Goal: Task Accomplishment & Management: Manage account settings

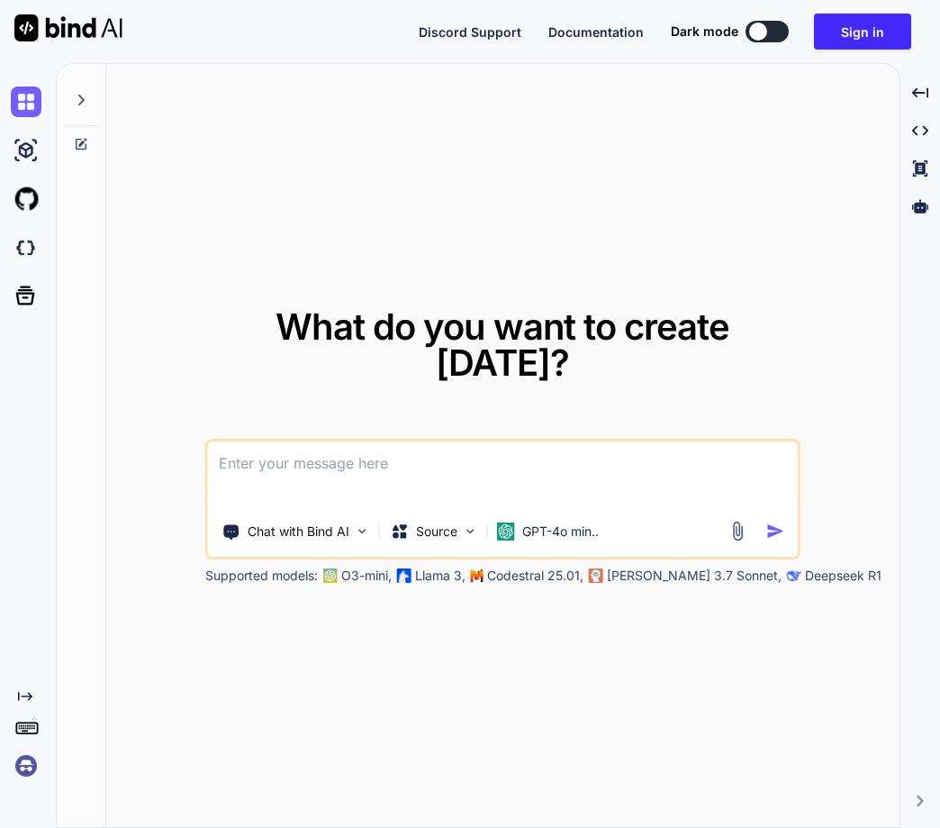
click at [14, 766] on img at bounding box center [26, 765] width 31 height 31
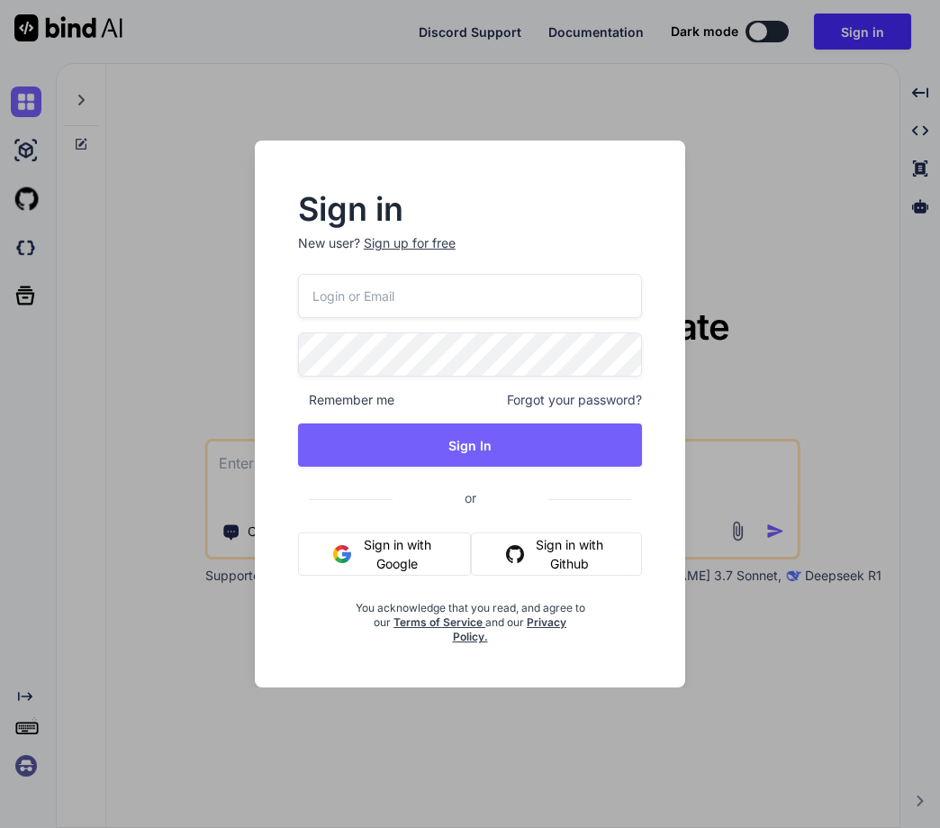
click at [395, 299] on input "email" at bounding box center [470, 296] width 345 height 44
paste input "[EMAIL_ADDRESS][DOMAIN_NAME]"
type input "[EMAIL_ADDRESS][DOMAIN_NAME]"
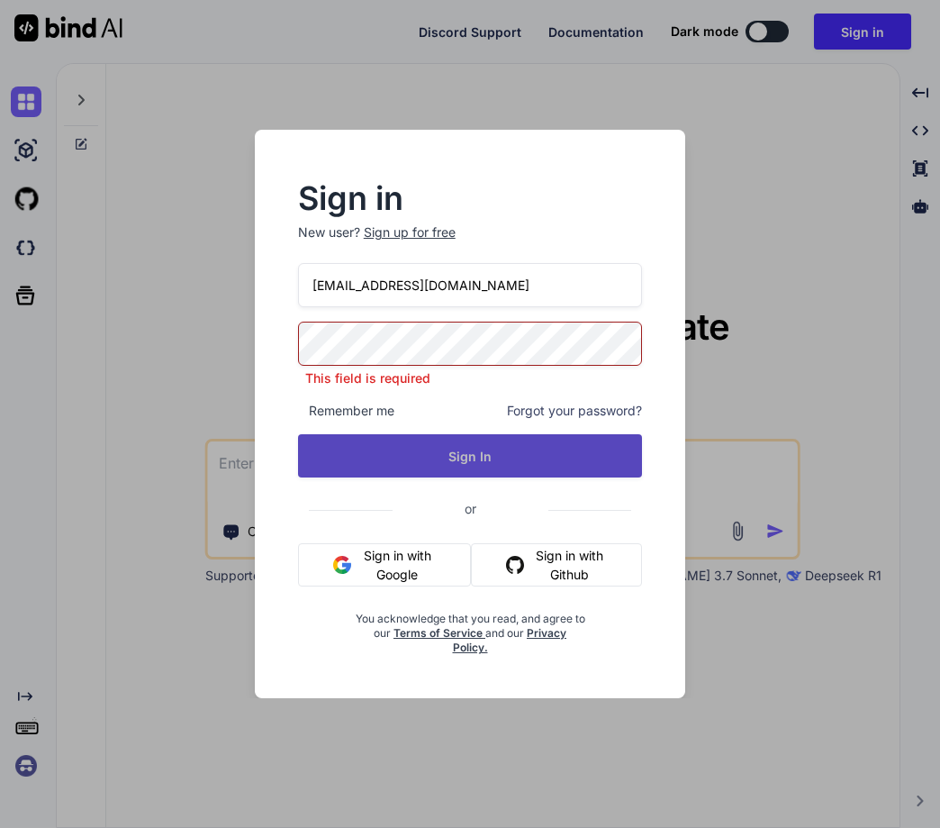
click at [455, 456] on button "Sign In" at bounding box center [470, 455] width 345 height 43
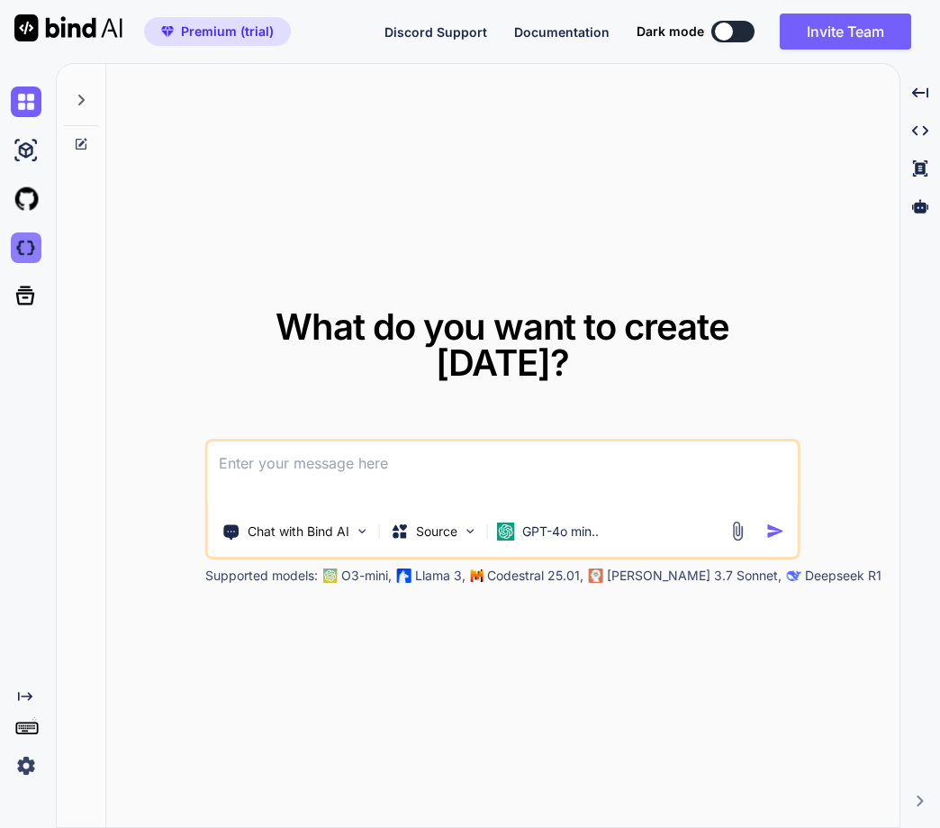
click at [19, 249] on img at bounding box center [26, 247] width 31 height 31
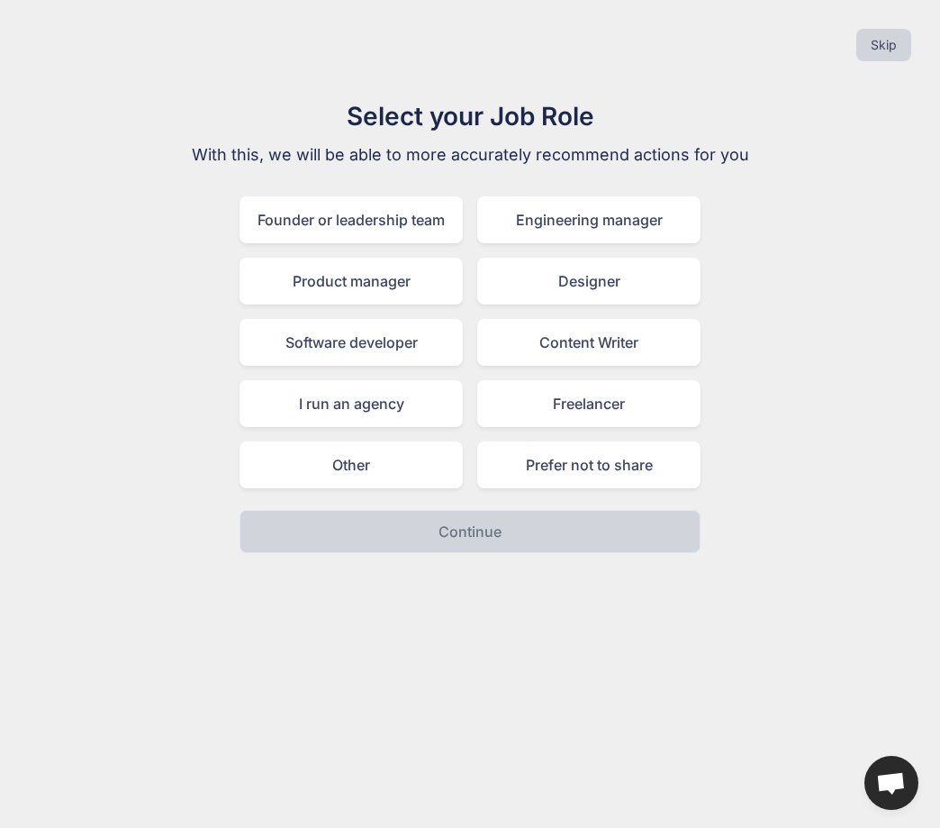
type textarea "x"
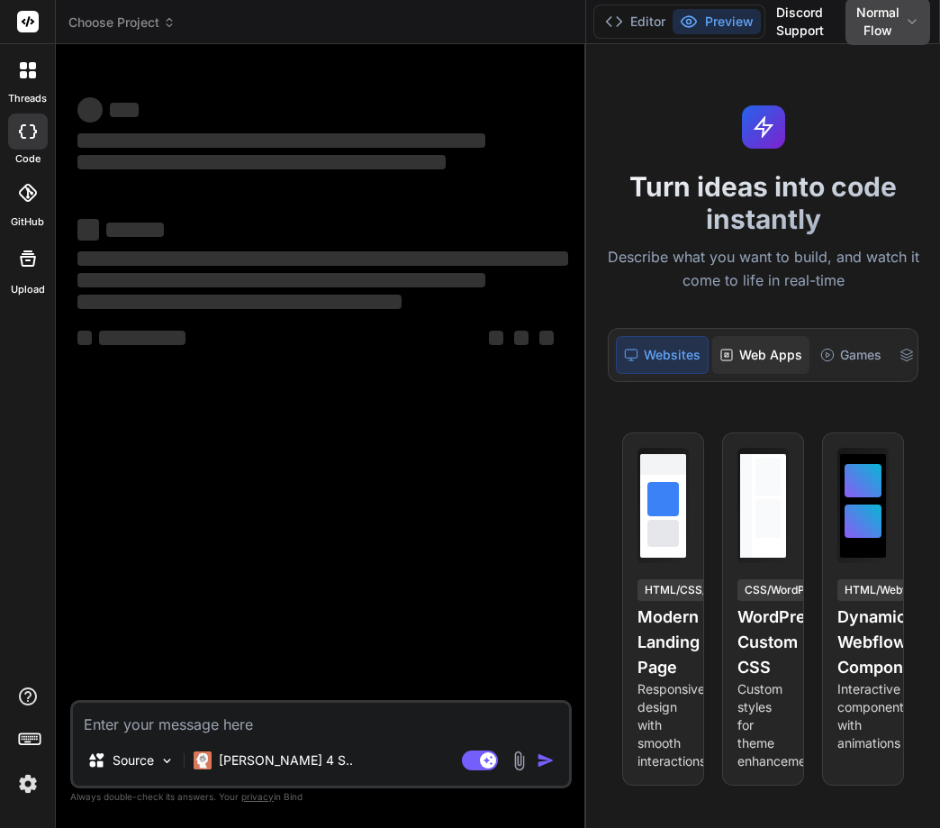
drag, startPoint x: 346, startPoint y: 343, endPoint x: 777, endPoint y: 345, distance: 431.4
click at [777, 345] on div "Choose Project Created with Pixso. Bind AI Web Search Created with Pixso. Code …" at bounding box center [498, 414] width 884 height 828
click at [29, 785] on img at bounding box center [28, 783] width 31 height 31
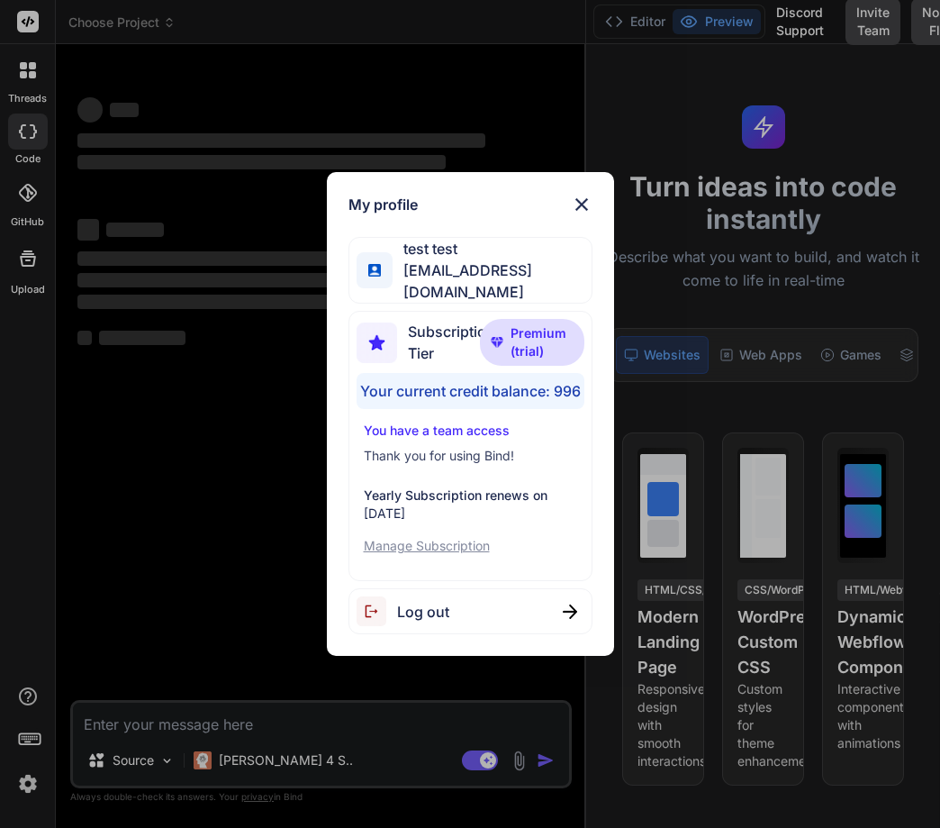
click at [29, 785] on div "My profile test test [EMAIL_ADDRESS][DOMAIN_NAME] Subscription Tier Premium (tr…" at bounding box center [470, 414] width 940 height 828
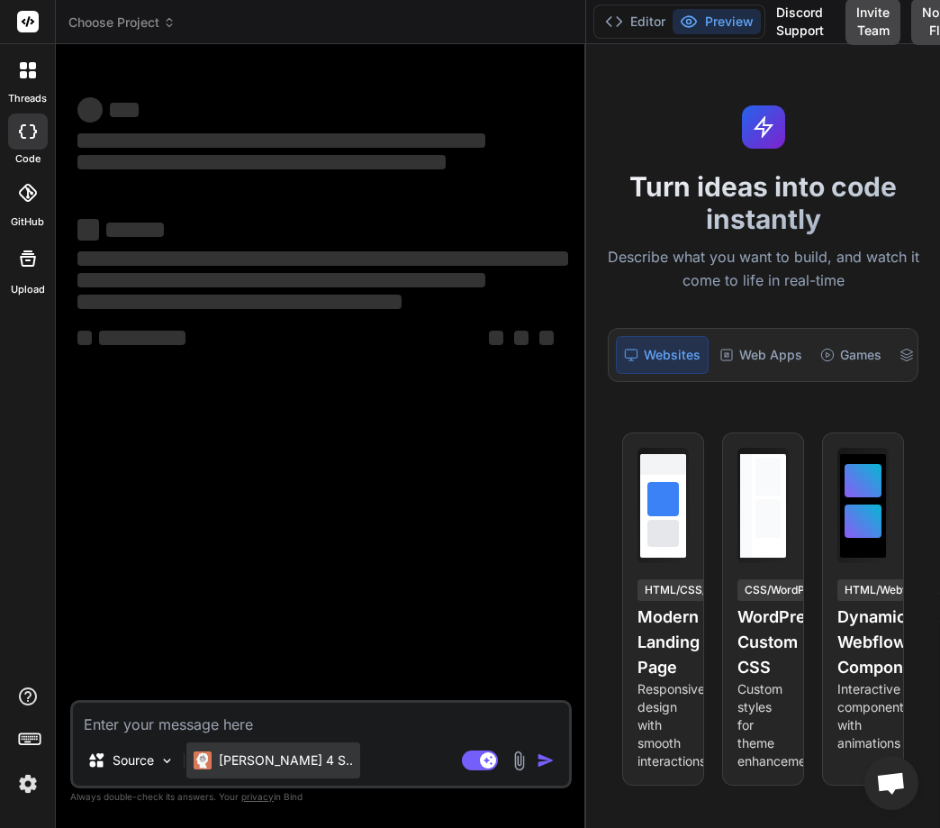
click at [258, 763] on p "[PERSON_NAME] 4 S.." at bounding box center [286, 760] width 134 height 18
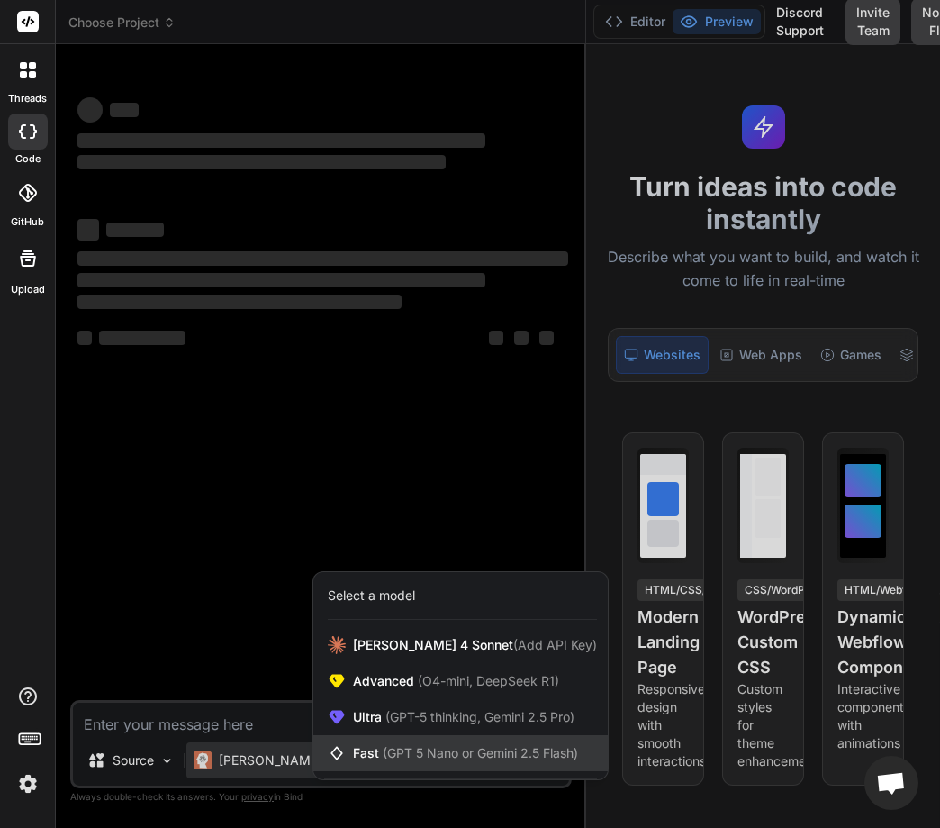
click at [350, 747] on icon at bounding box center [340, 753] width 25 height 18
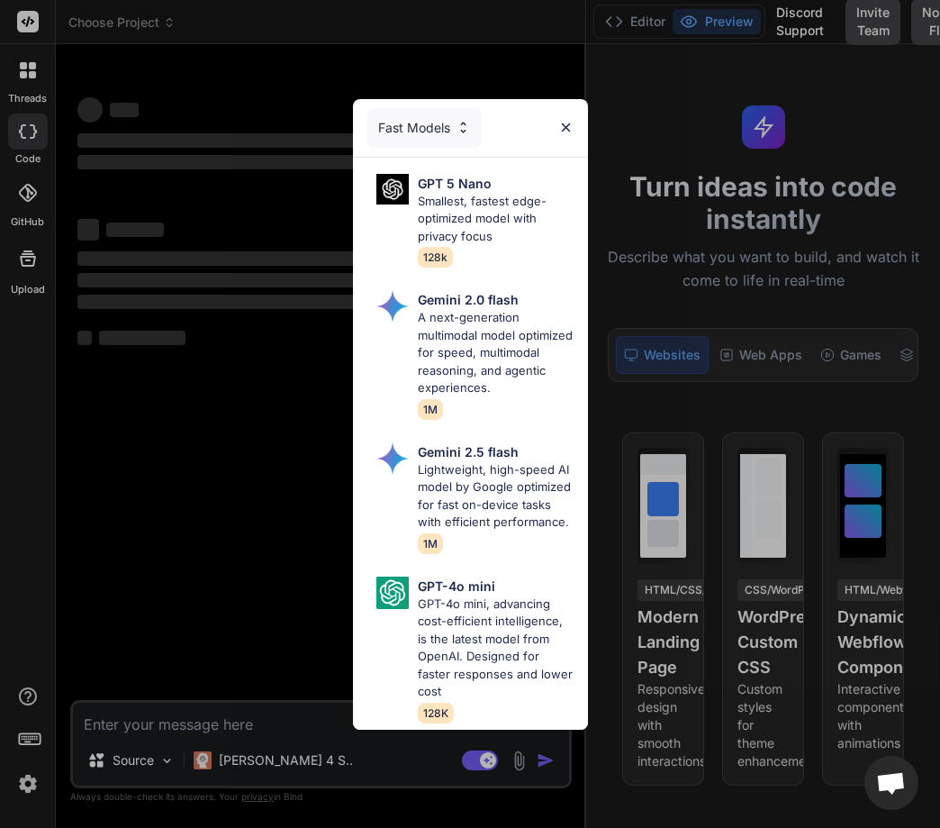
click at [574, 118] on div "Fast Models" at bounding box center [470, 128] width 235 height 58
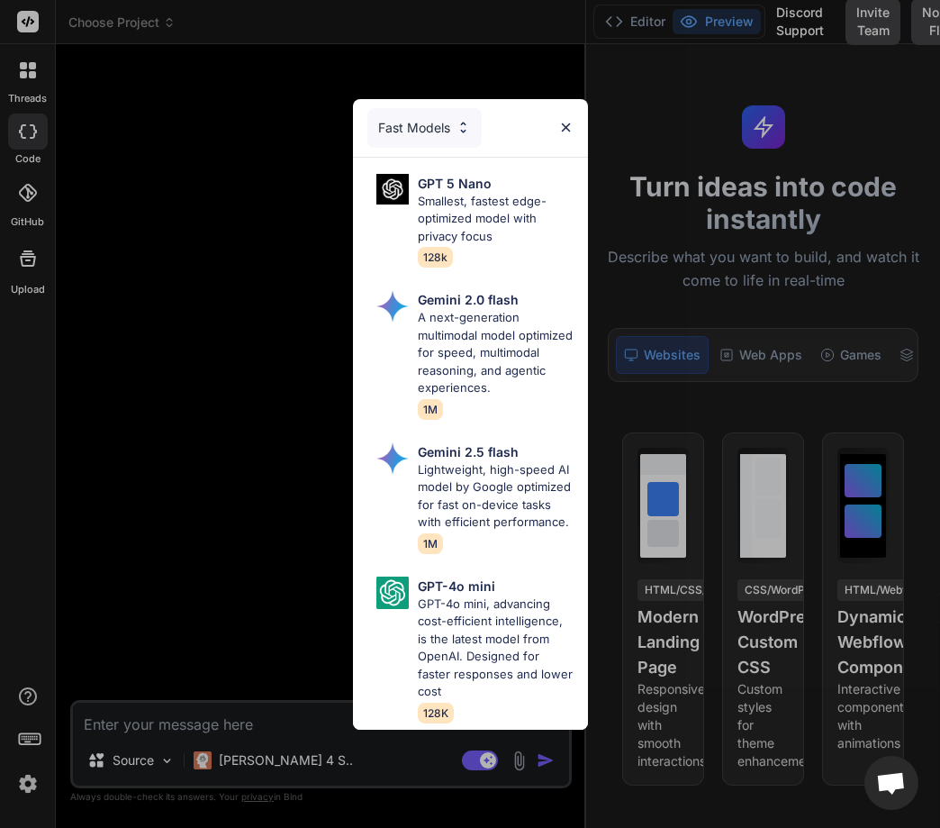
click at [564, 120] on img at bounding box center [565, 127] width 15 height 15
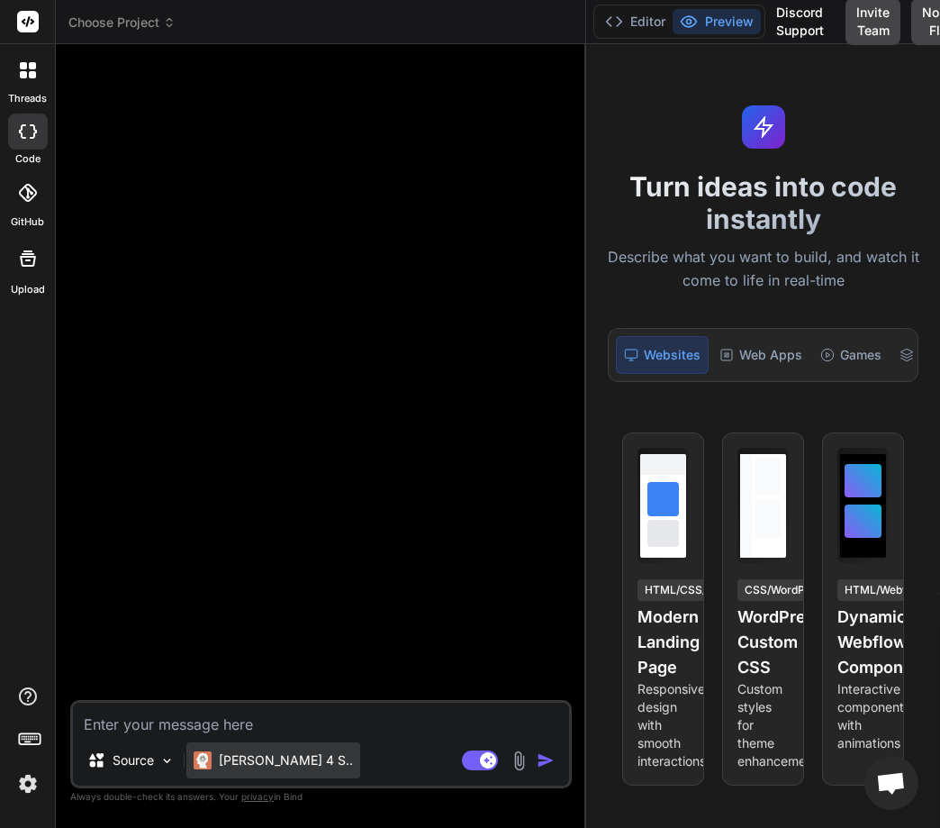
click at [237, 756] on p "[PERSON_NAME] 4 S.." at bounding box center [286, 760] width 134 height 18
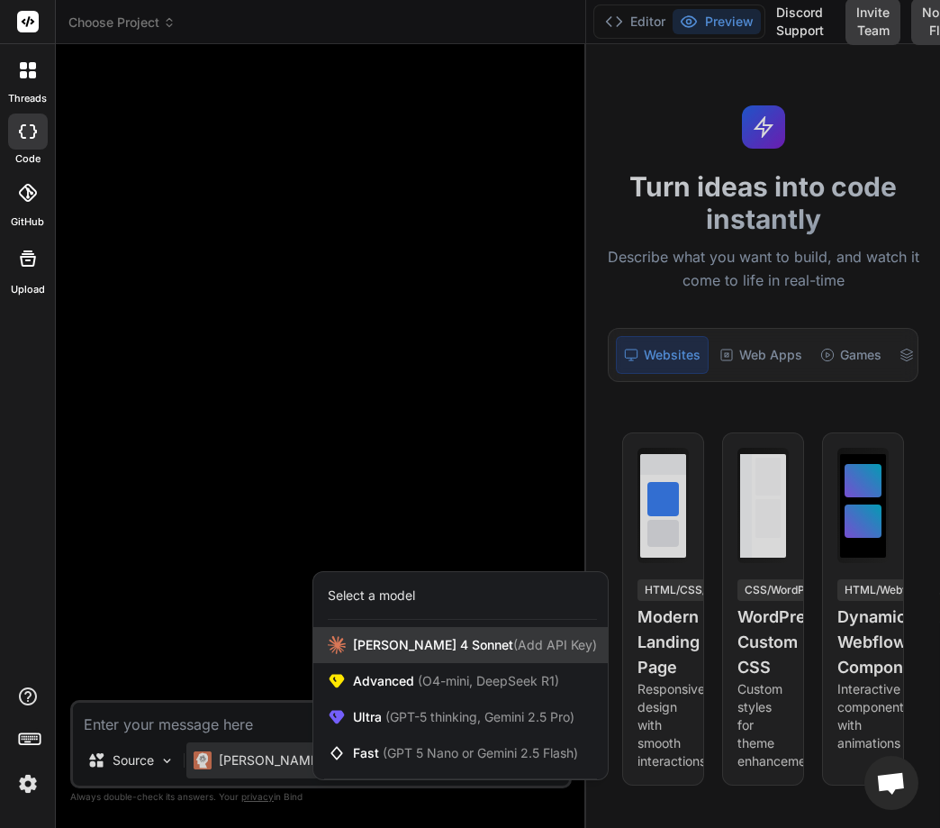
click at [338, 643] on icon at bounding box center [337, 645] width 18 height 18
type textarea "x"
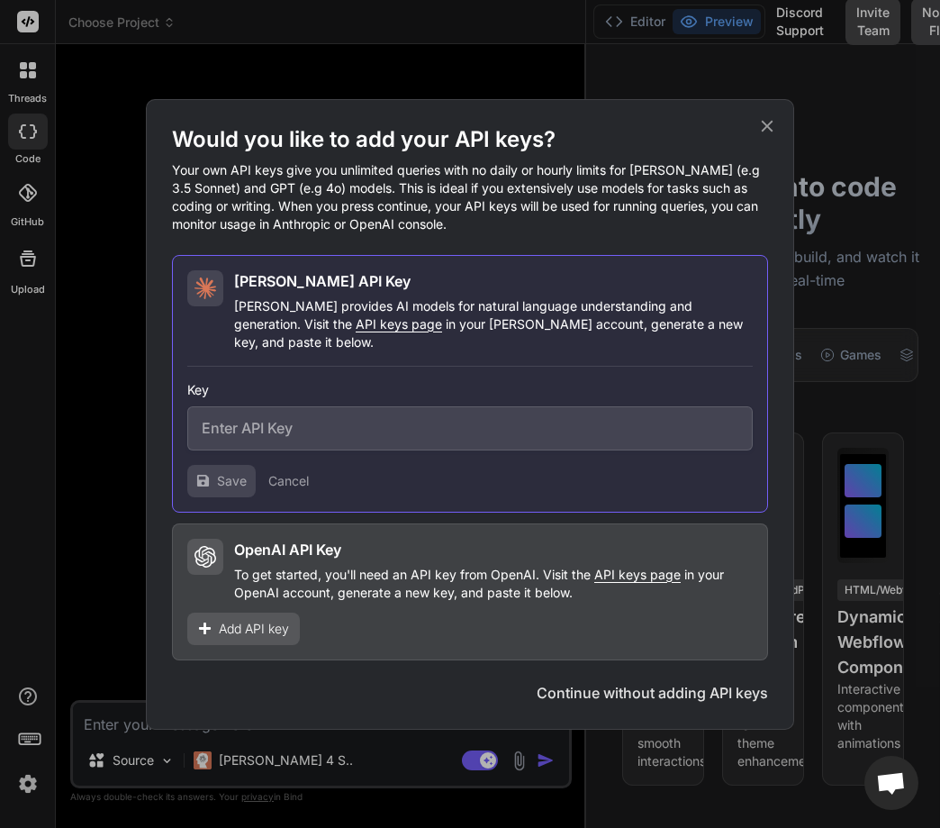
click at [272, 612] on div "Add API key" at bounding box center [243, 628] width 113 height 32
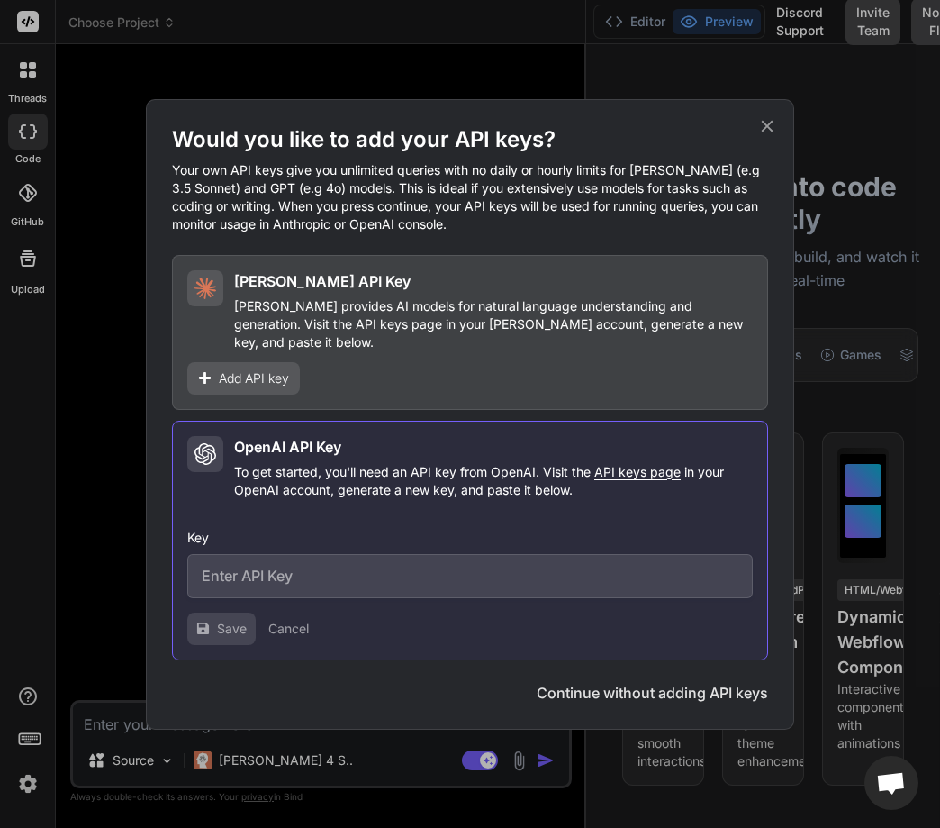
click at [258, 556] on input "text" at bounding box center [470, 576] width 566 height 44
click at [230, 560] on input "text" at bounding box center [470, 576] width 566 height 44
paste input "sk-proj-E60W7973aLWh1eM-AC0rg1GMoFRZq-wVDTCaoY1U3eXGK0FDgDBeRouq7Xzc-7K4xWb4ibG…"
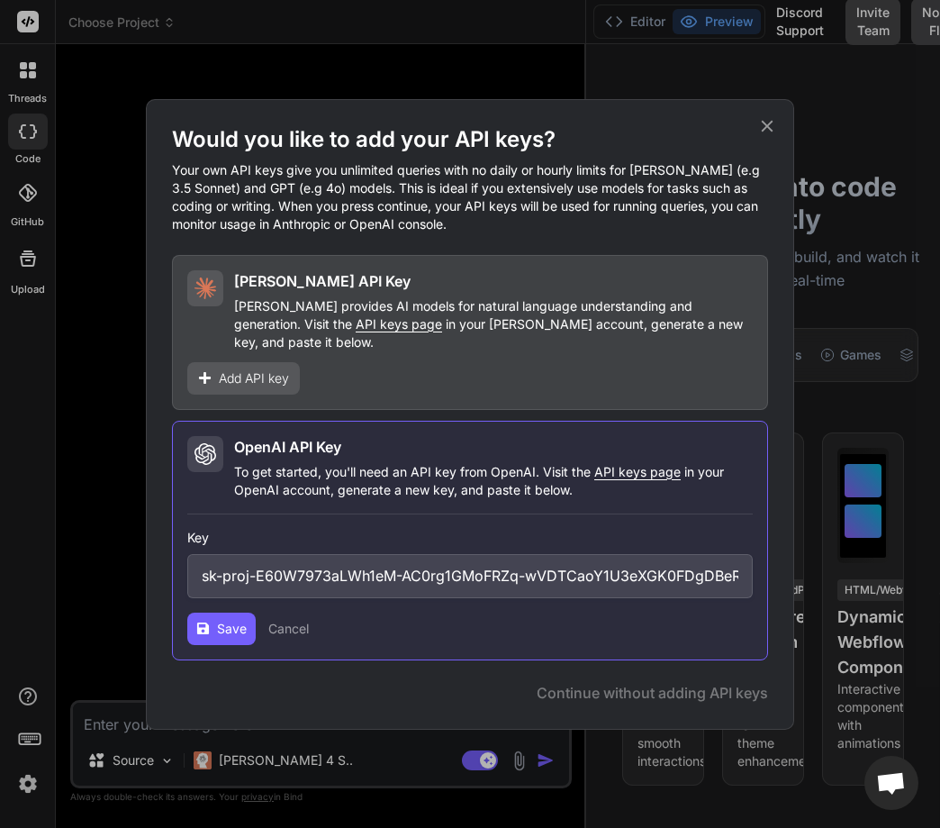
scroll to position [0, 865]
type input "sk-proj-E60W7973aLWh1eM-AC0rg1GMoFRZq-wVDTCaoY1U3eXGK0FDgDBeRouq7Xzc-7K4xWb4ibG…"
click at [232, 622] on span "Save" at bounding box center [232, 629] width 30 height 18
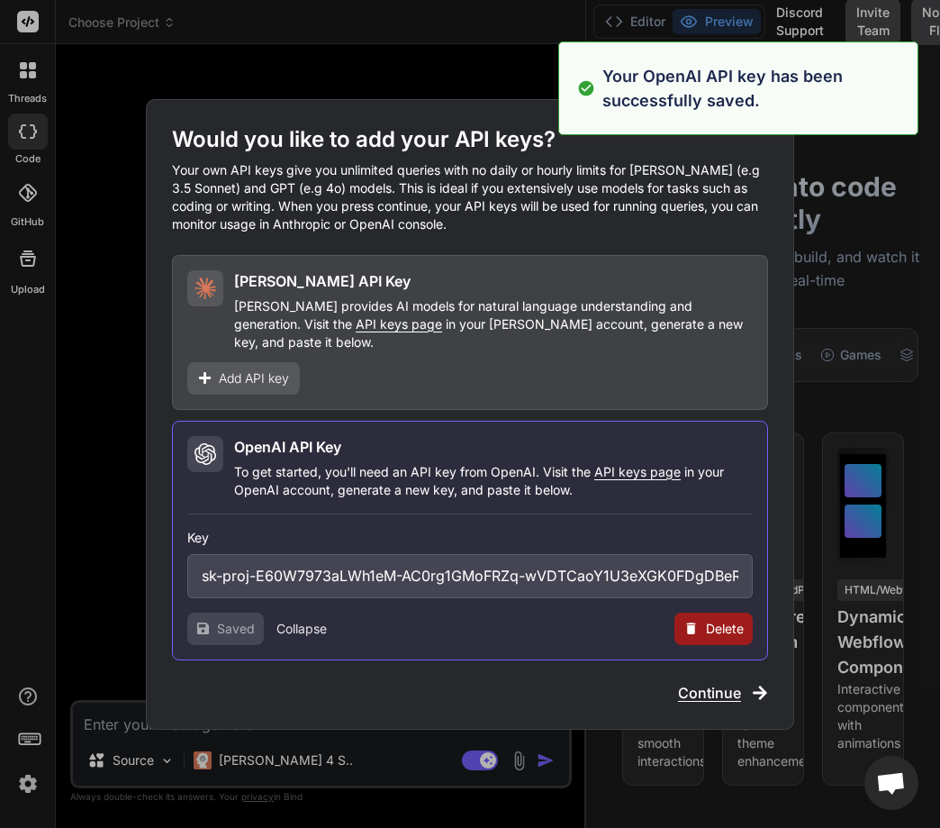
click at [763, 136] on icon at bounding box center [767, 126] width 20 height 20
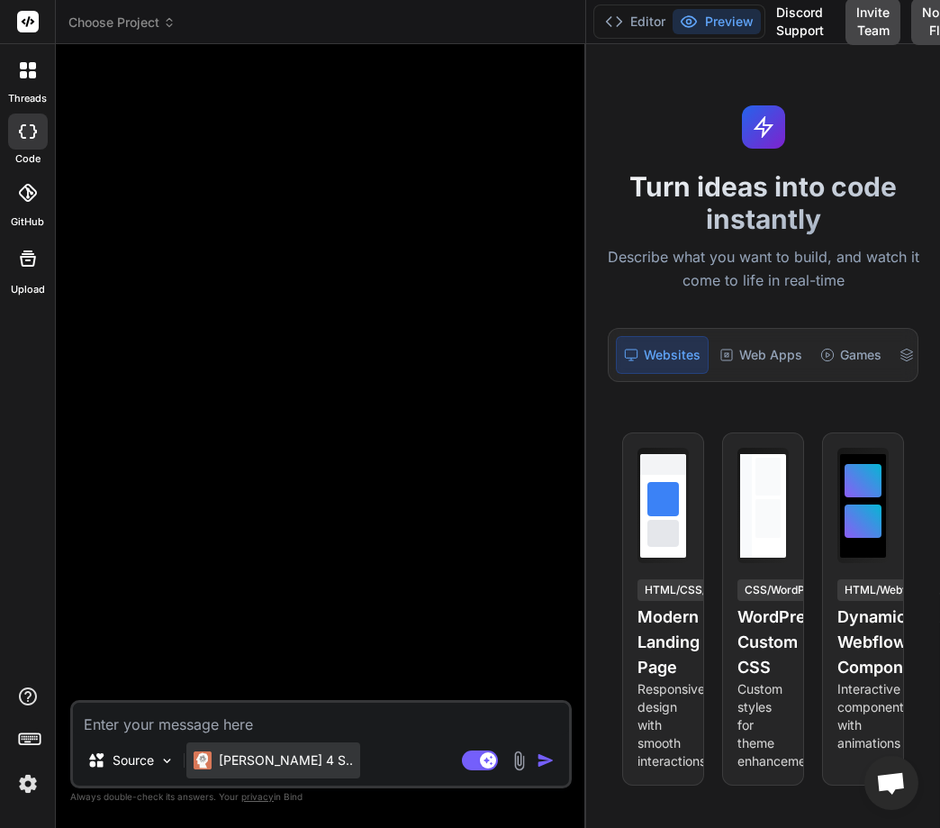
click at [239, 761] on p "[PERSON_NAME] 4 S.." at bounding box center [286, 760] width 134 height 18
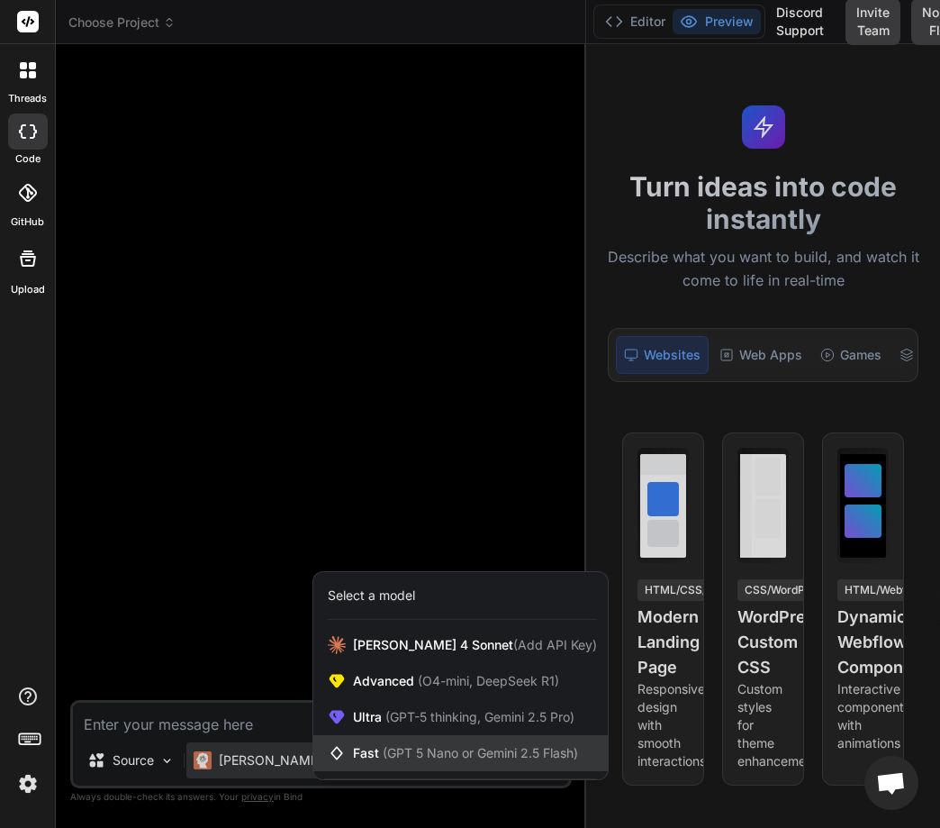
click at [366, 755] on span "Fast (GPT 5 Nano or Gemini 2.5 Flash)" at bounding box center [465, 753] width 225 height 18
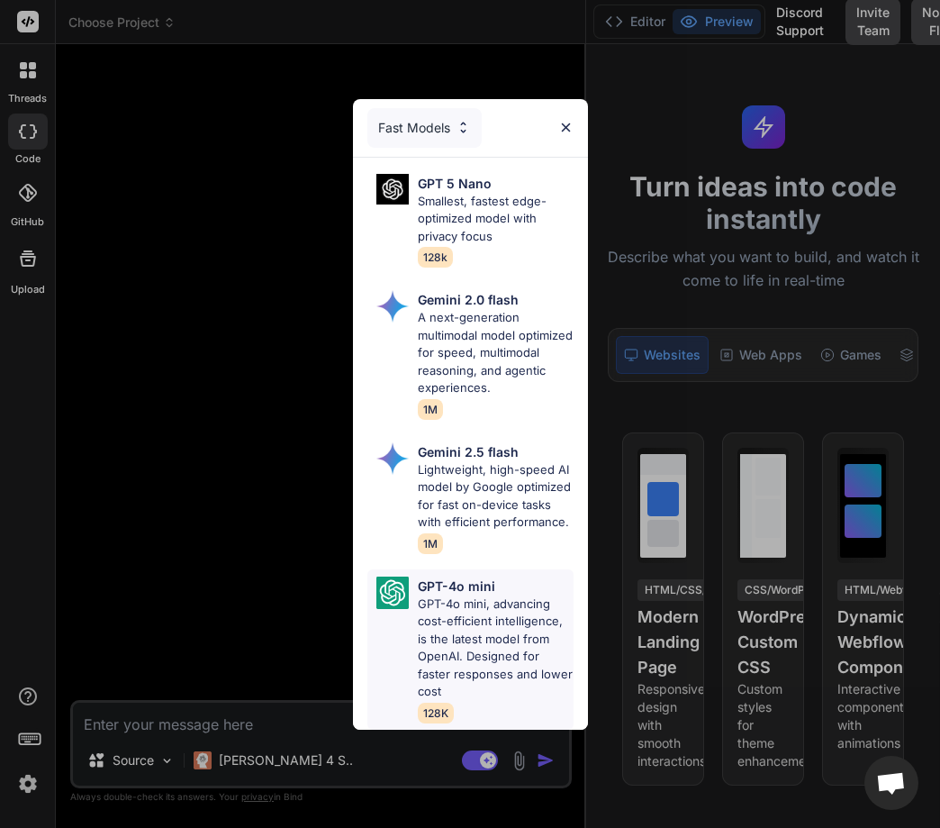
scroll to position [31, 0]
click at [431, 632] on p "GPT-4o mini, advancing cost-efficient intelligence, is the latest model from Op…" at bounding box center [496, 647] width 156 height 105
type textarea "x"
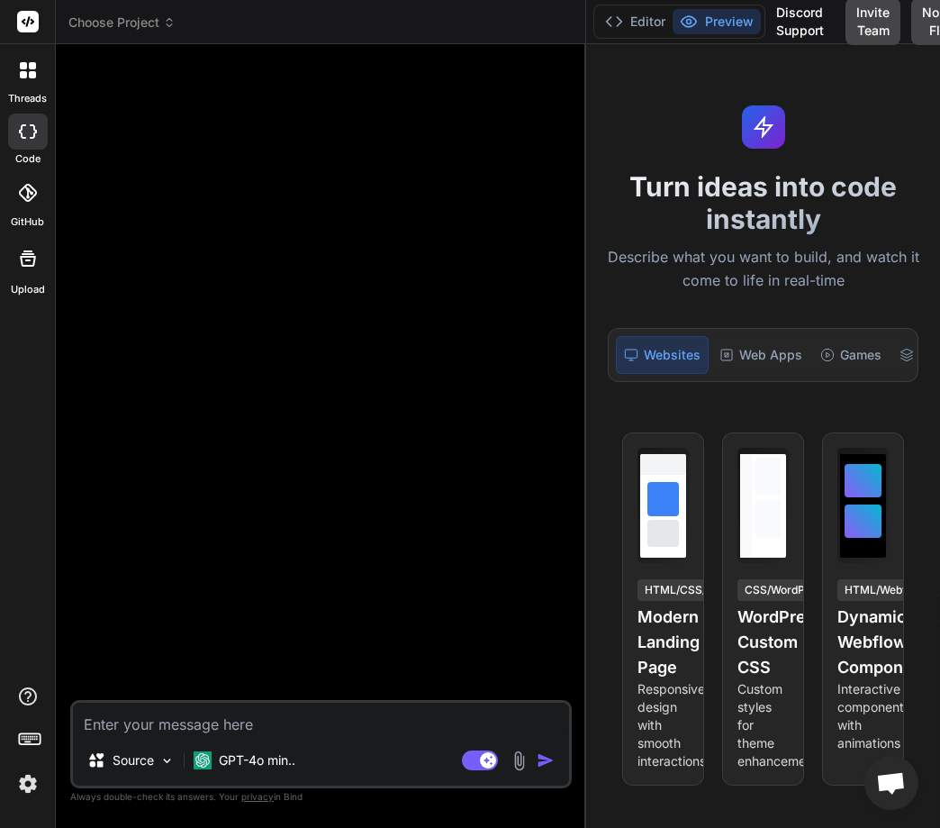
click at [175, 720] on textarea at bounding box center [321, 718] width 496 height 32
type textarea "H"
type textarea "x"
type textarea "He"
type textarea "x"
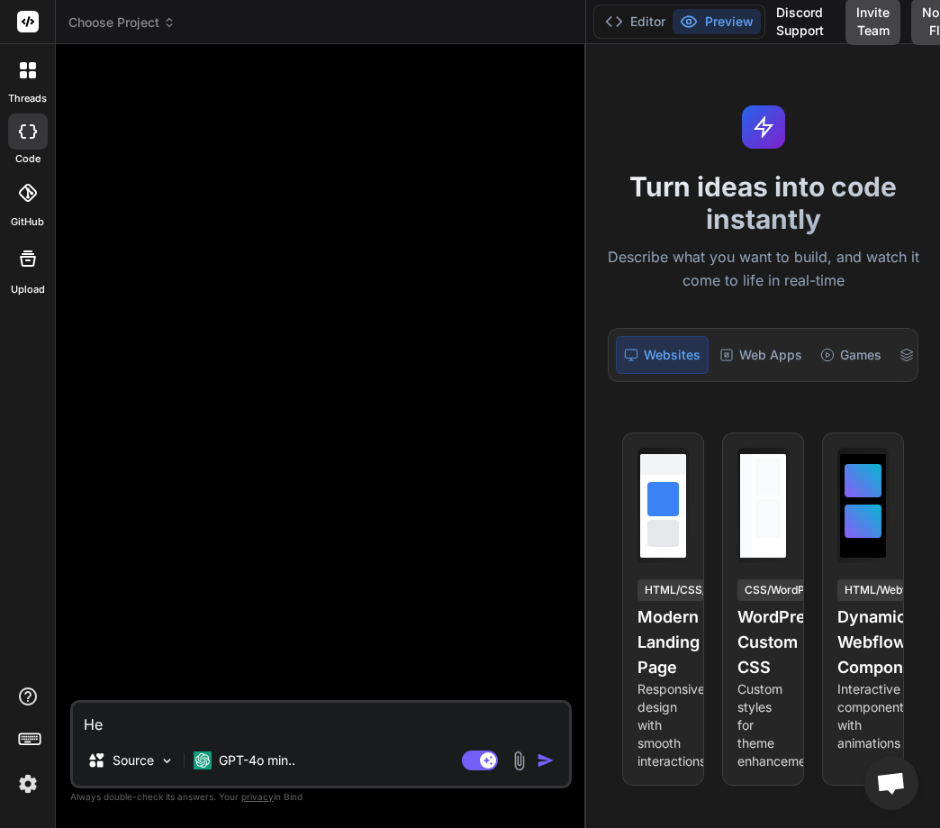
type textarea "Hel"
type textarea "x"
type textarea "Hell"
type textarea "x"
type textarea "Hello"
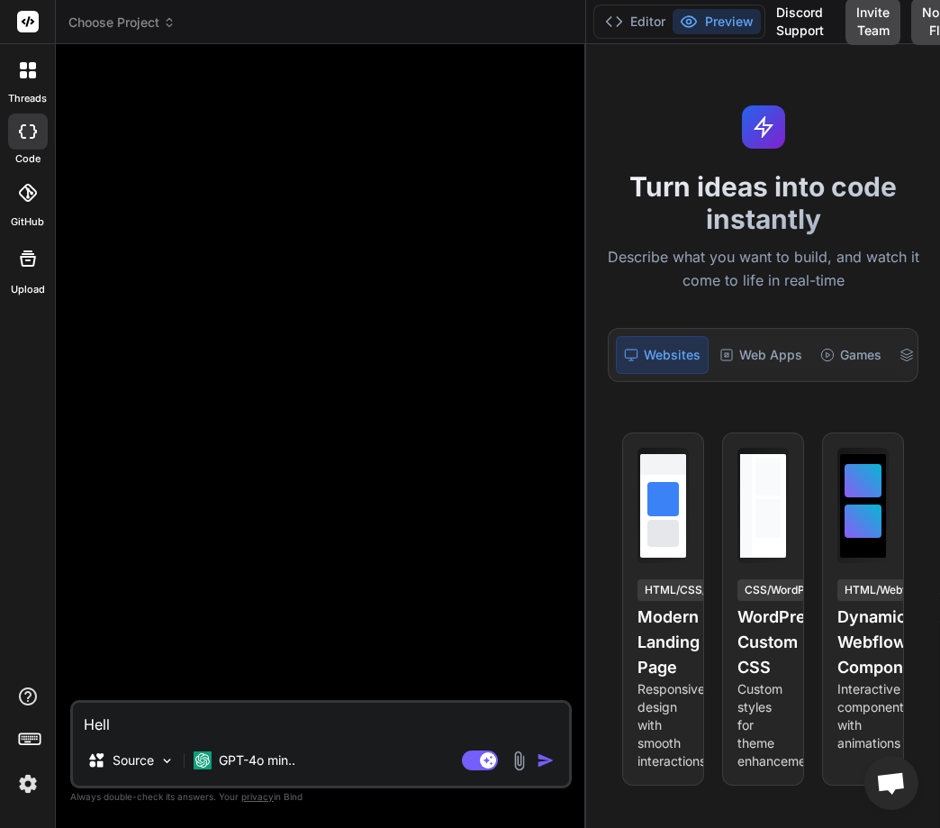
type textarea "x"
type textarea "Hello"
click at [35, 783] on img at bounding box center [28, 783] width 31 height 31
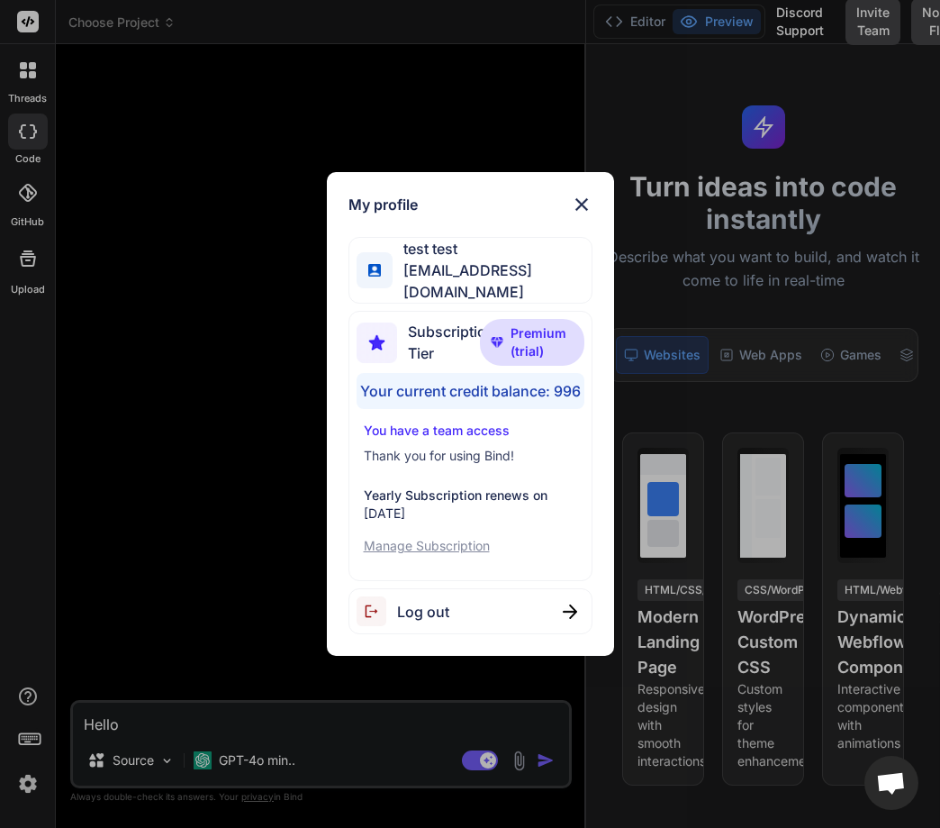
click at [182, 692] on div "My profile test test [EMAIL_ADDRESS][DOMAIN_NAME] Subscription Tier Premium (tr…" at bounding box center [470, 414] width 940 height 828
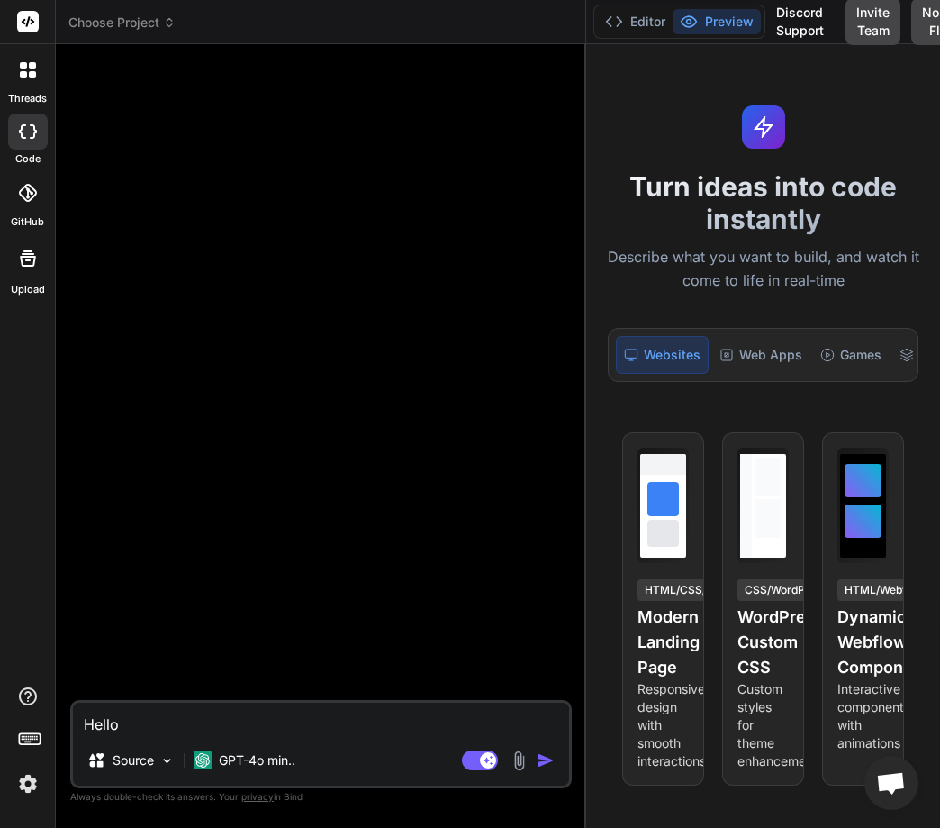
click at [175, 715] on textarea "Hello" at bounding box center [321, 718] width 496 height 32
type textarea "x"
click at [23, 790] on img at bounding box center [28, 783] width 31 height 31
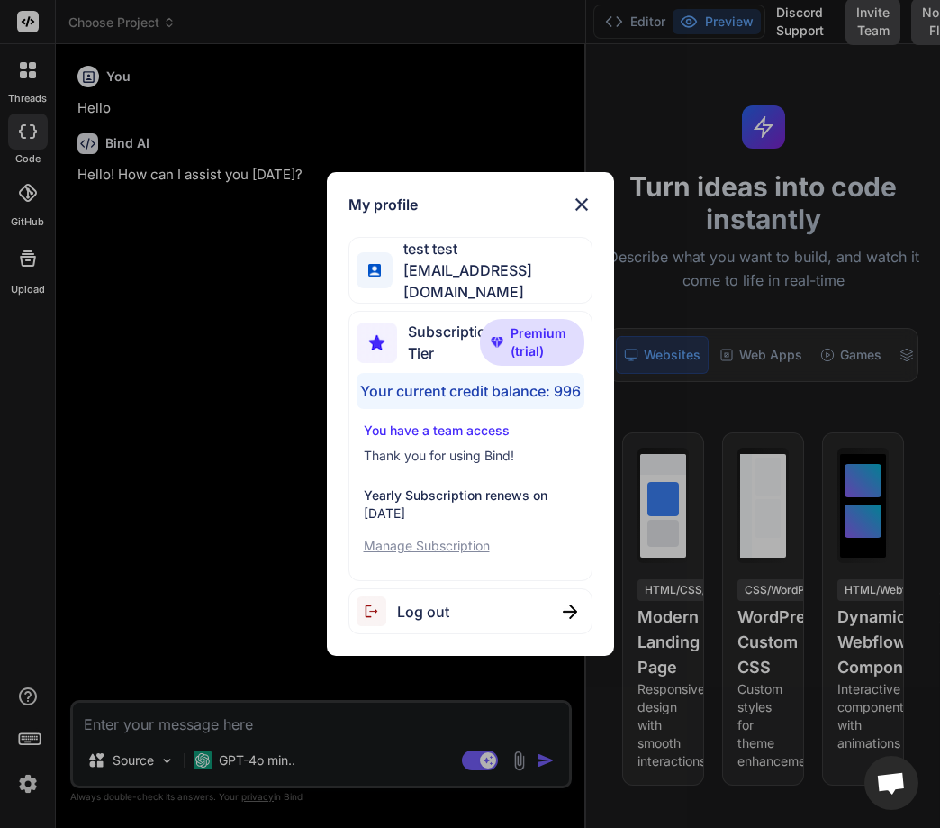
click at [133, 593] on div "My profile test test [EMAIL_ADDRESS][DOMAIN_NAME] Subscription Tier Premium (tr…" at bounding box center [470, 414] width 940 height 828
type textarea "x"
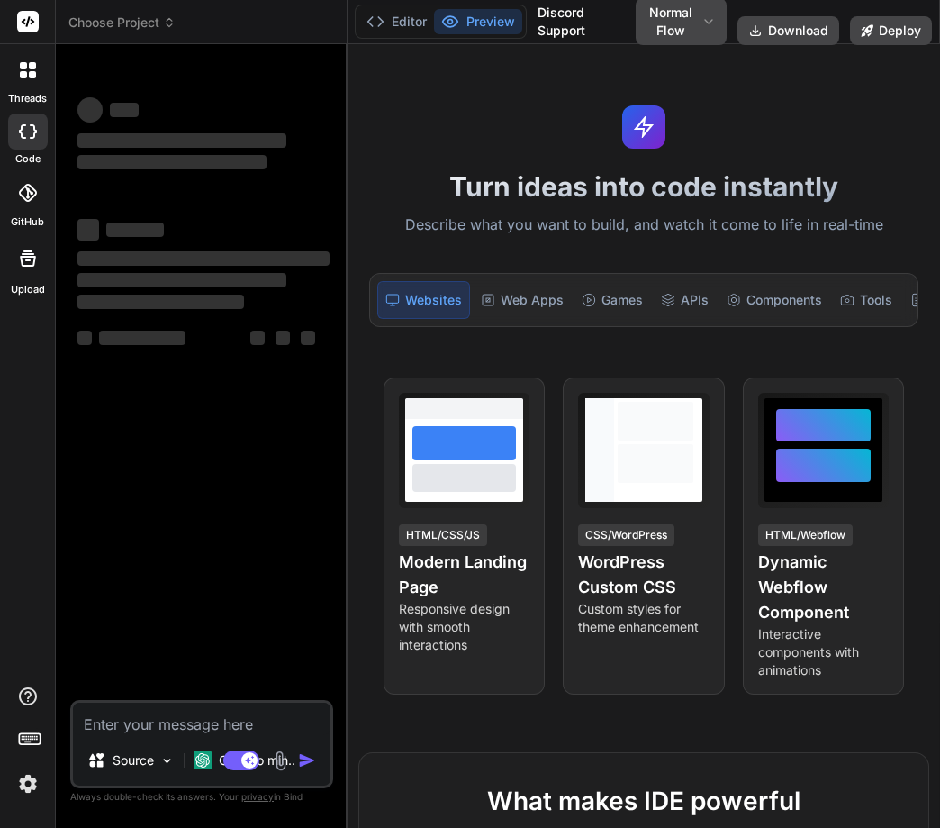
click at [28, 783] on img at bounding box center [28, 783] width 31 height 31
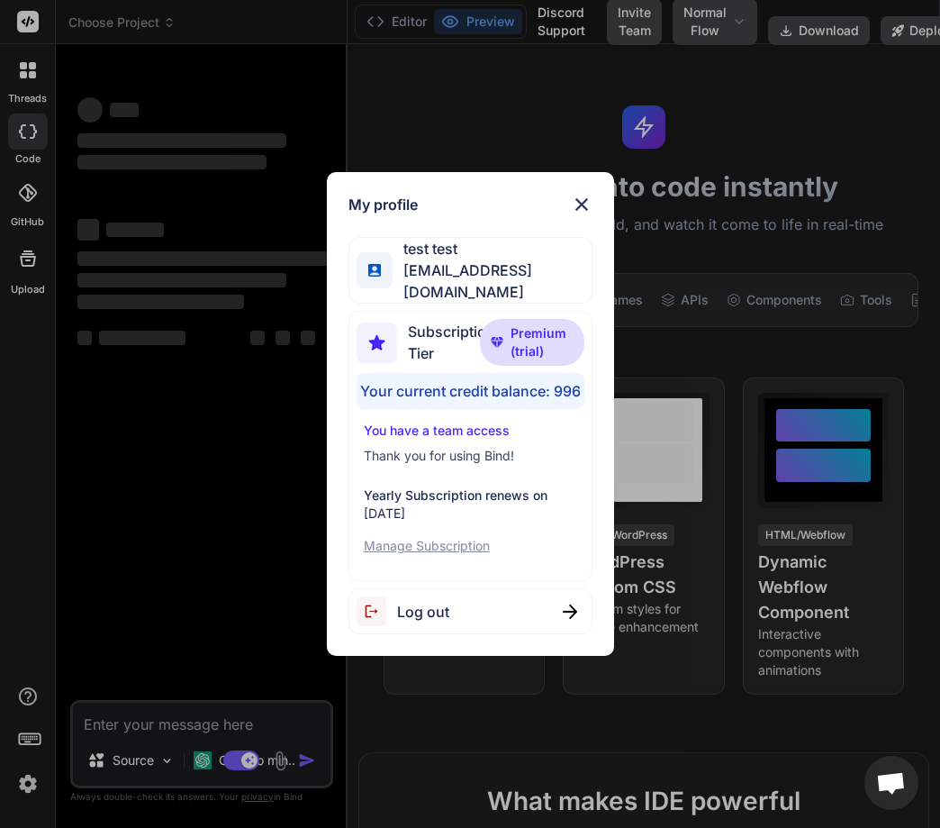
click at [584, 223] on div "My profile test test stagtest6@yopmail.com Subscription Tier Premium (trial) Yo…" at bounding box center [470, 414] width 287 height 484
click at [583, 215] on img at bounding box center [582, 205] width 22 height 22
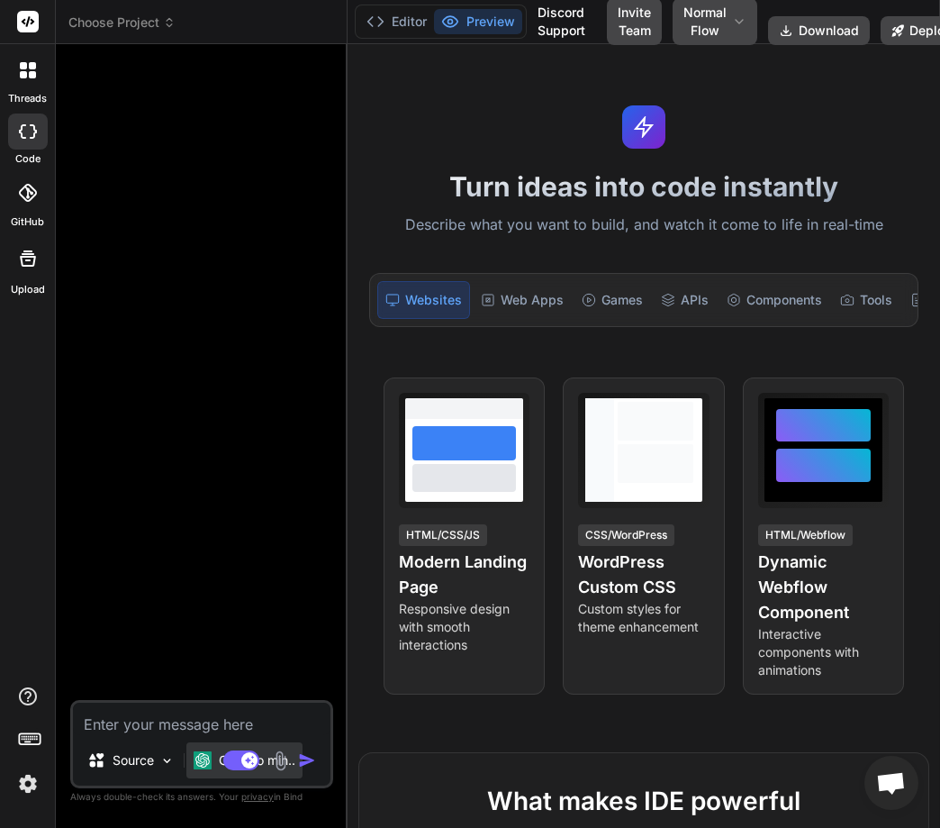
click at [196, 764] on img at bounding box center [203, 760] width 18 height 18
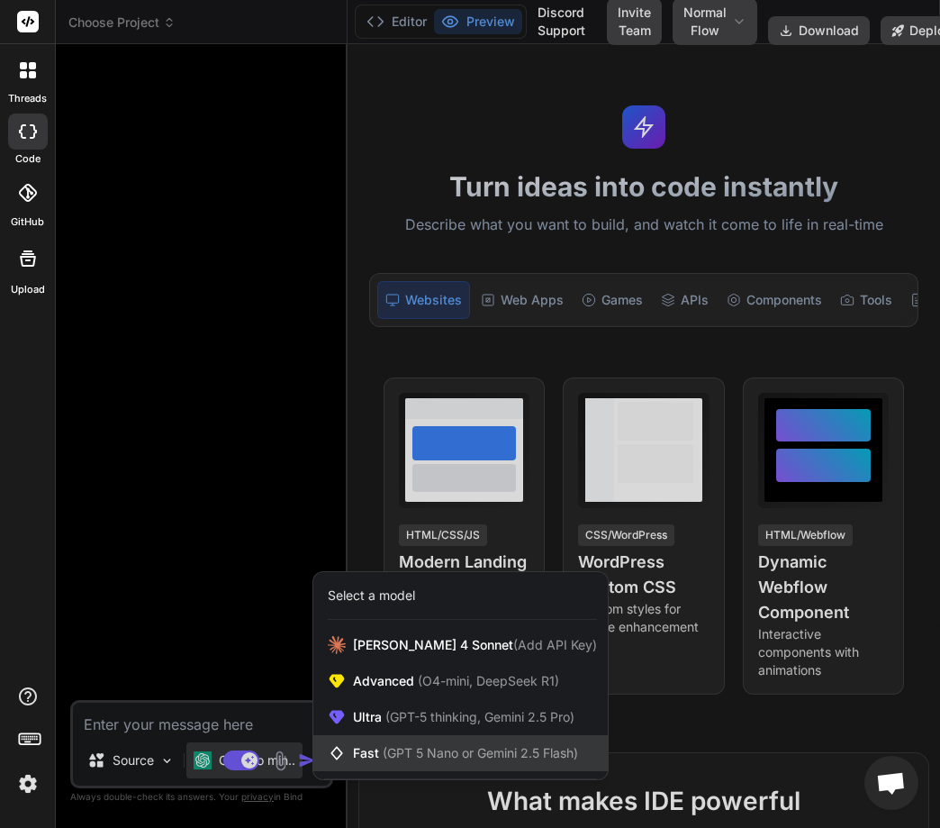
click at [361, 762] on div "Fast (GPT 5 Nano or Gemini 2.5 Flash)" at bounding box center [460, 753] width 294 height 36
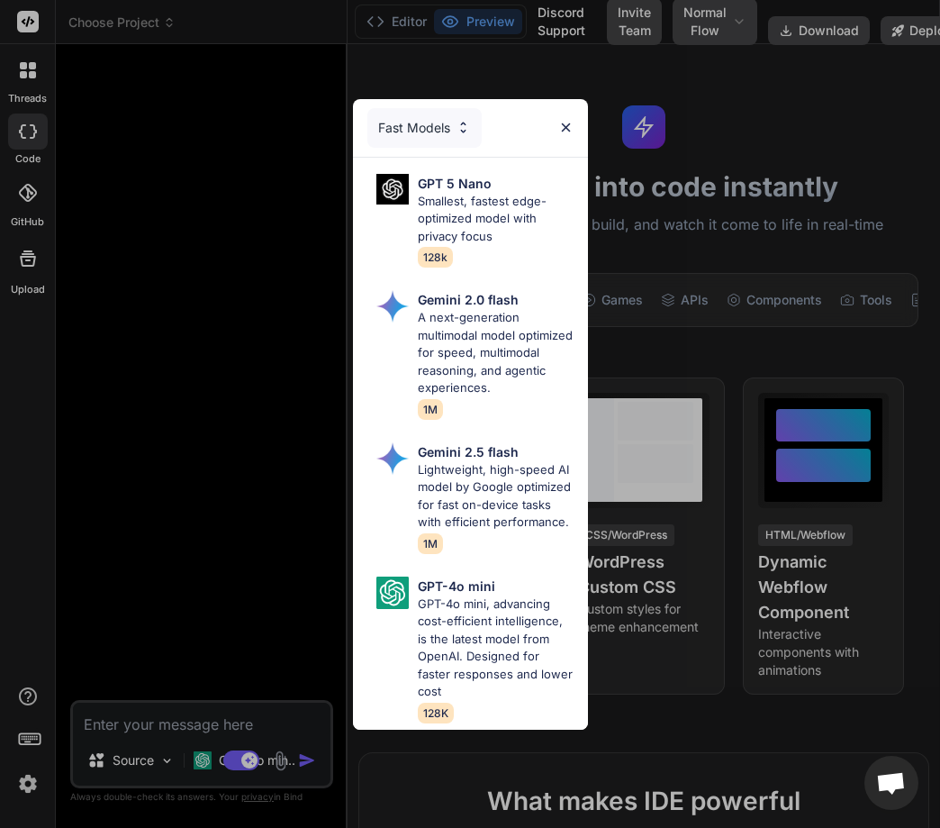
click at [411, 140] on div "Fast Models" at bounding box center [424, 128] width 114 height 40
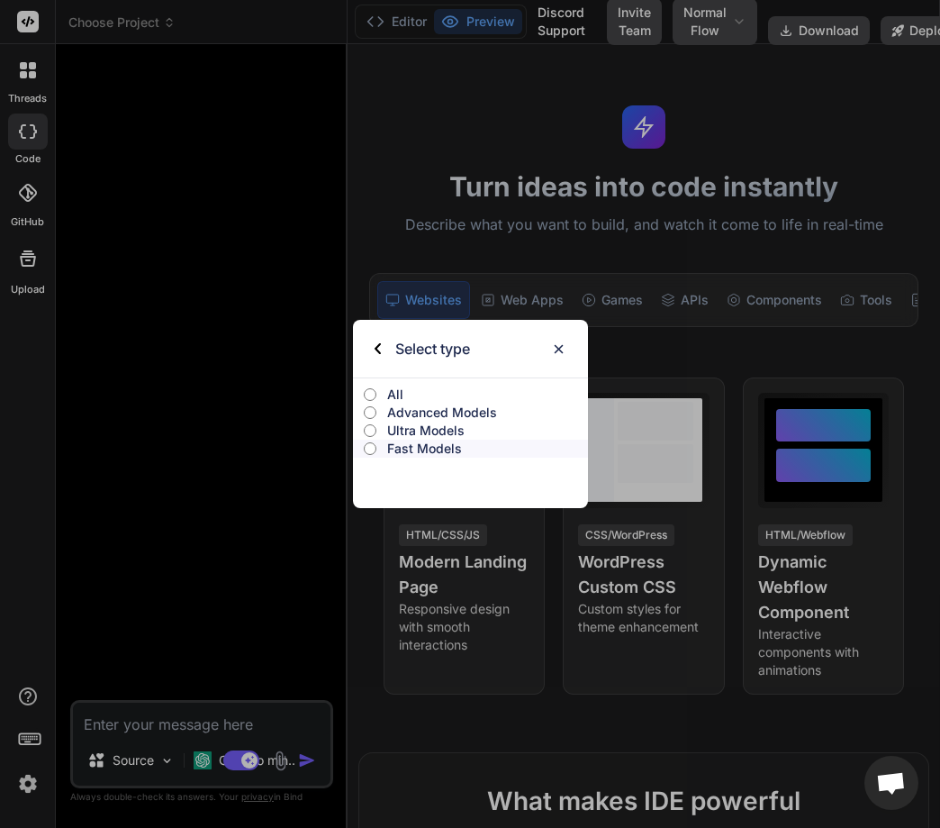
click at [412, 433] on p "Ultra Models" at bounding box center [487, 430] width 201 height 18
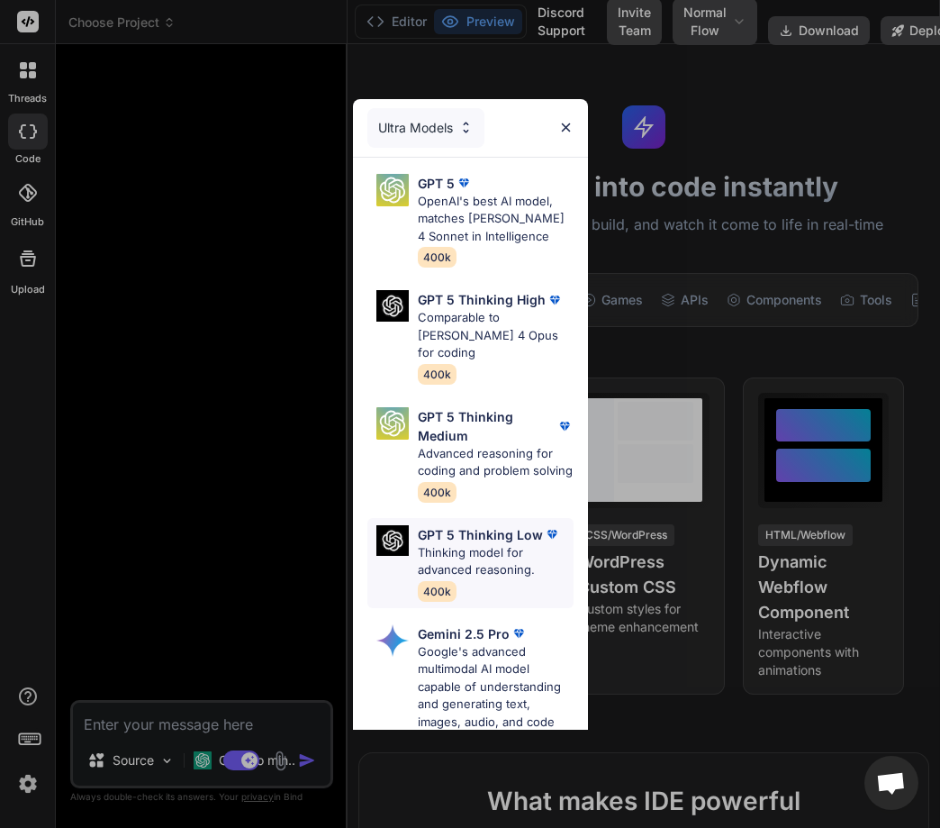
scroll to position [431, 0]
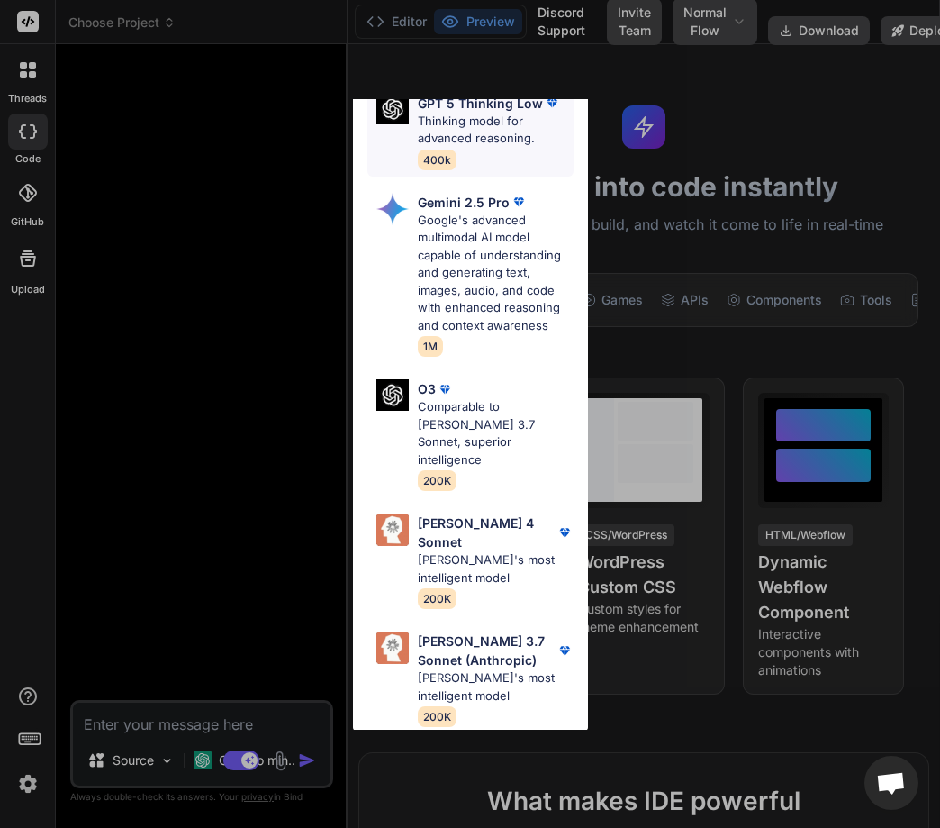
click at [445, 588] on span "200K" at bounding box center [437, 598] width 39 height 21
type textarea "x"
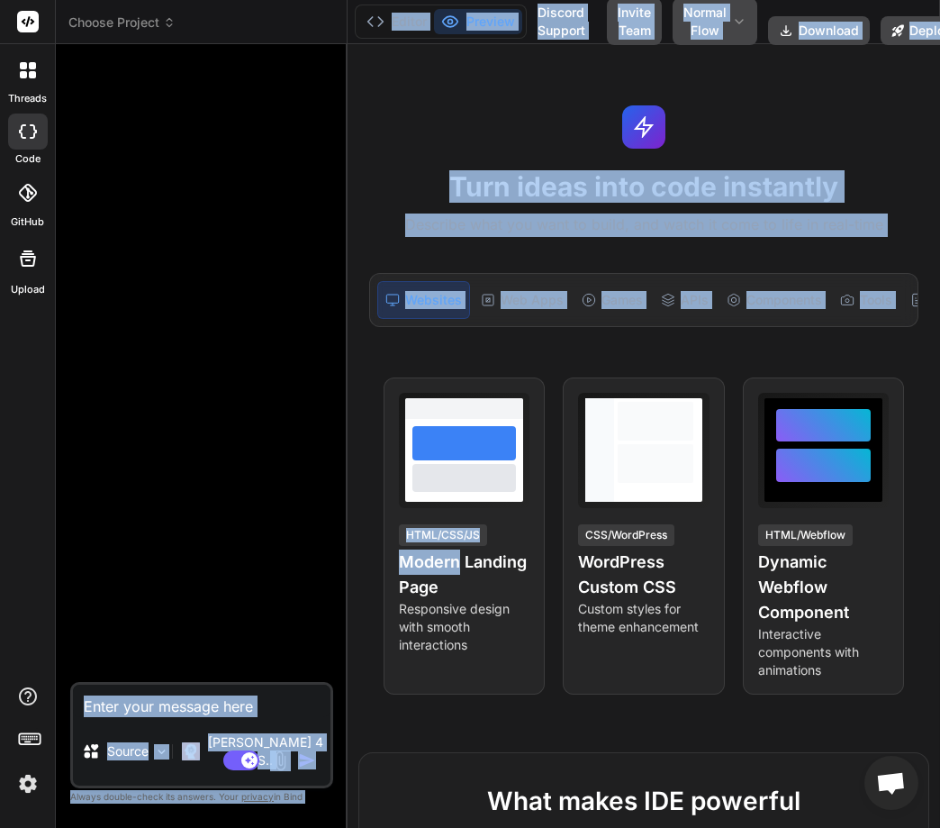
drag, startPoint x: 445, startPoint y: 571, endPoint x: 204, endPoint y: 729, distance: 288.2
click at [204, 729] on div "Choose Project Created with Pixso. Bind AI Web Search Created with Pixso. Code …" at bounding box center [498, 414] width 884 height 828
click at [204, 717] on textarea at bounding box center [202, 700] width 258 height 32
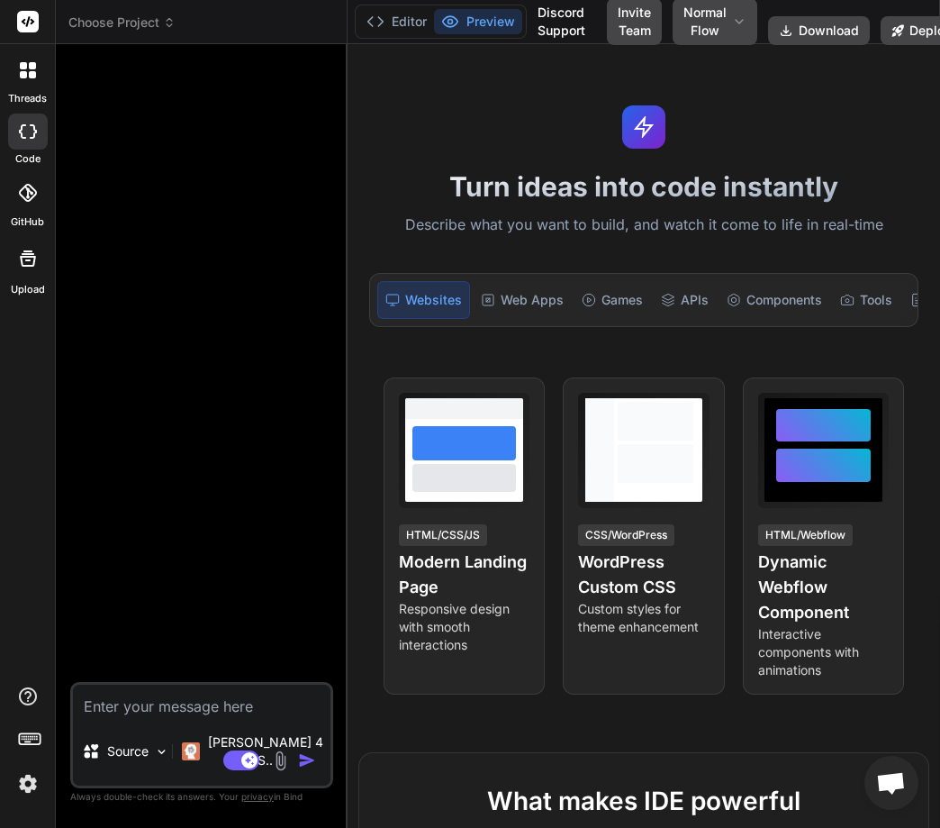
type textarea "w"
type textarea "x"
type textarea "wh"
type textarea "x"
type textarea "wha"
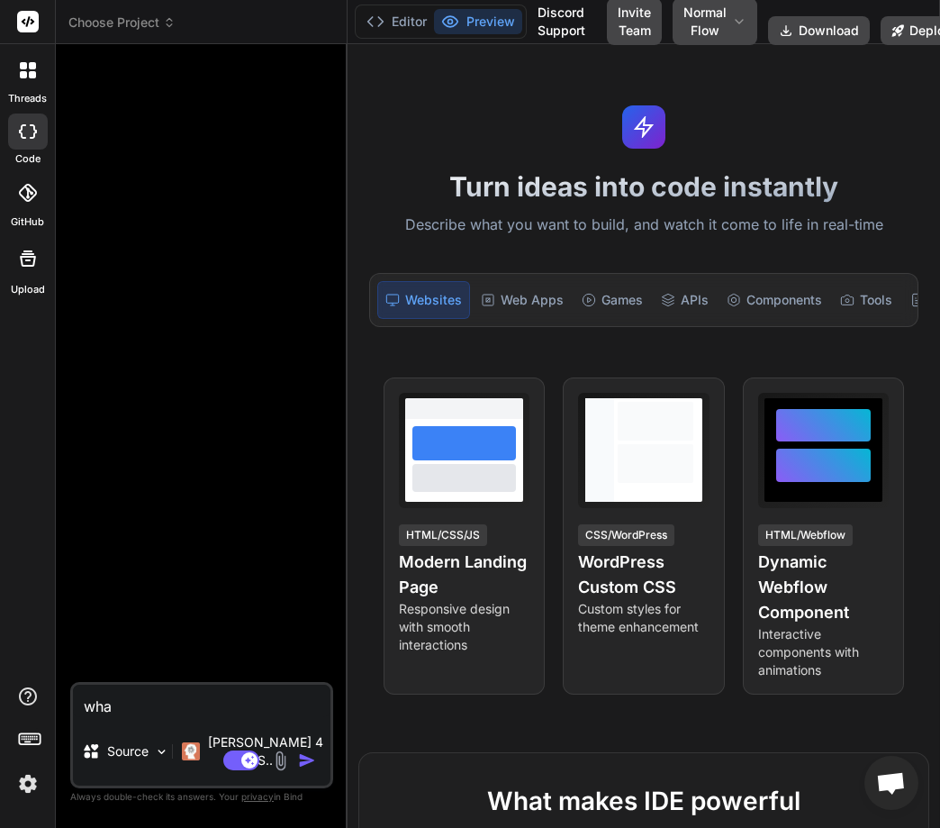
type textarea "x"
type textarea "what"
type textarea "x"
type textarea "what"
type textarea "x"
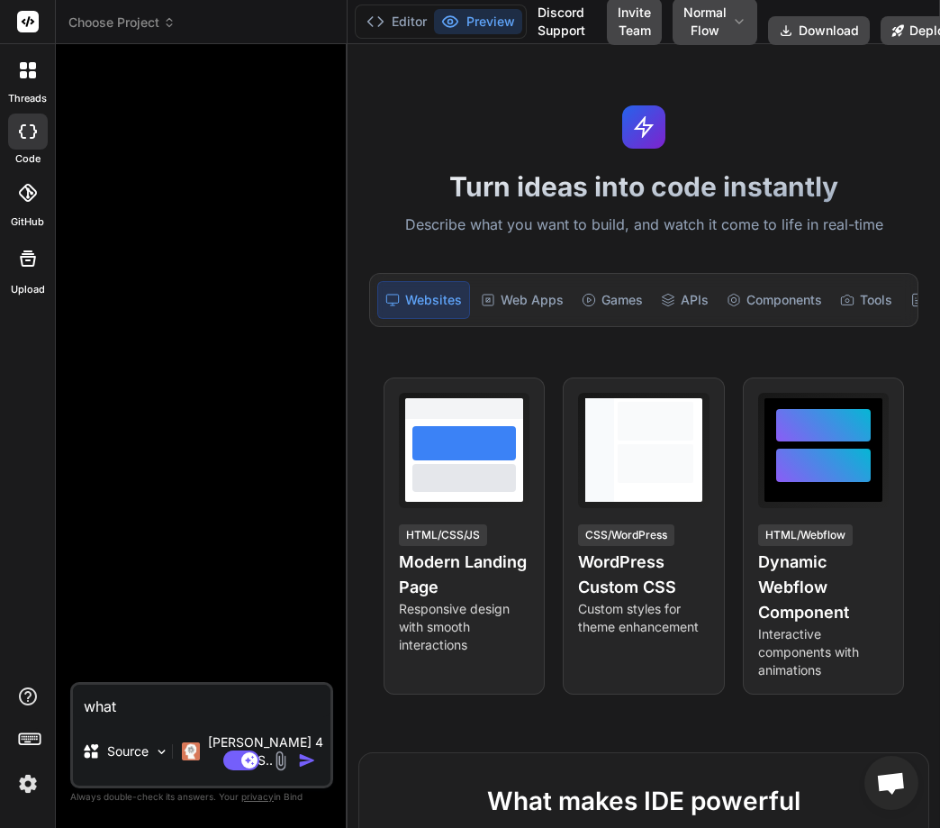
type textarea "what i"
type textarea "x"
type textarea "what is"
type textarea "x"
type textarea "what is"
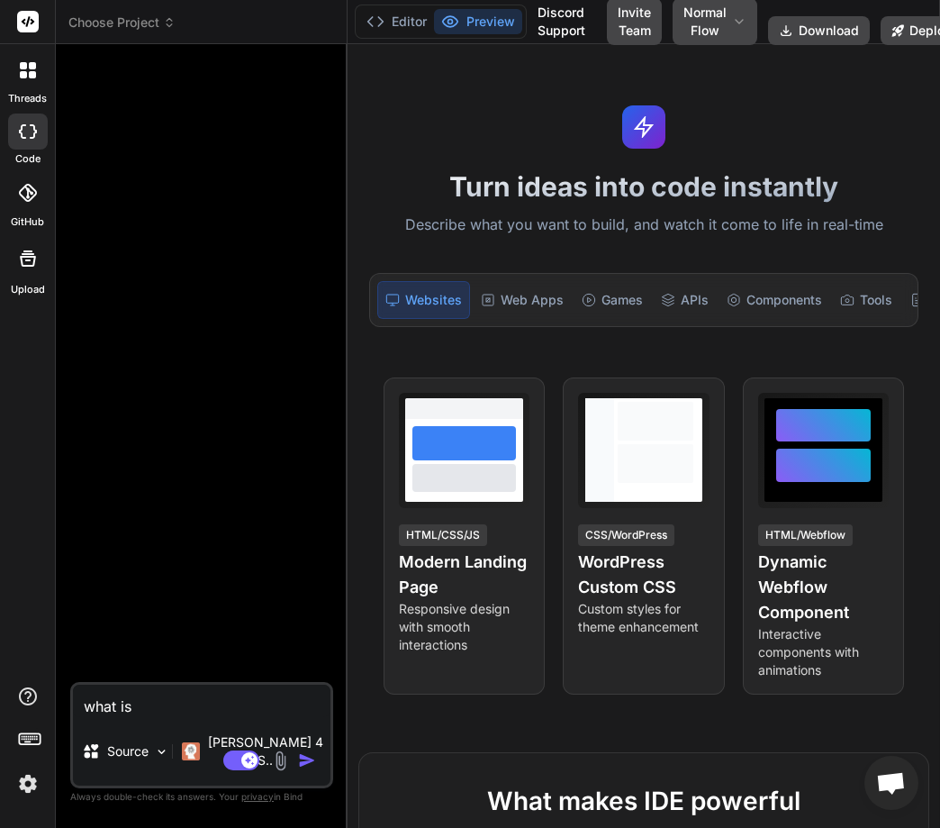
type textarea "x"
type textarea "what is p"
type textarea "x"
type textarea "what is py"
type textarea "x"
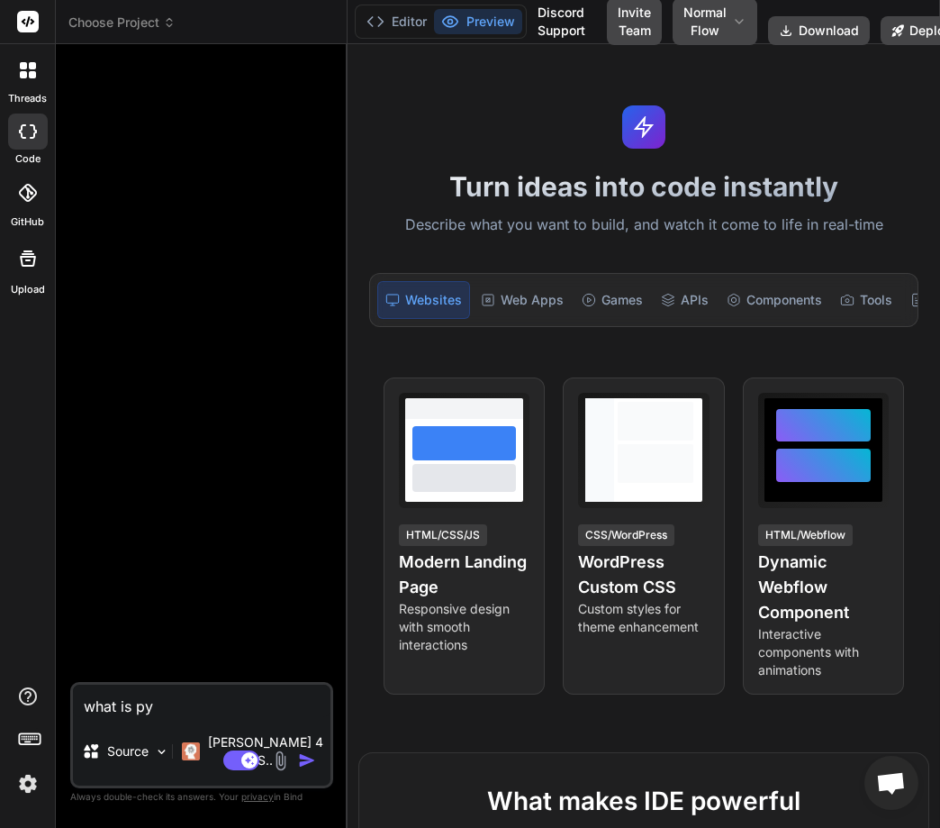
type textarea "what is pyt"
type textarea "x"
type textarea "what is pyth"
type textarea "x"
type textarea "what is pytho"
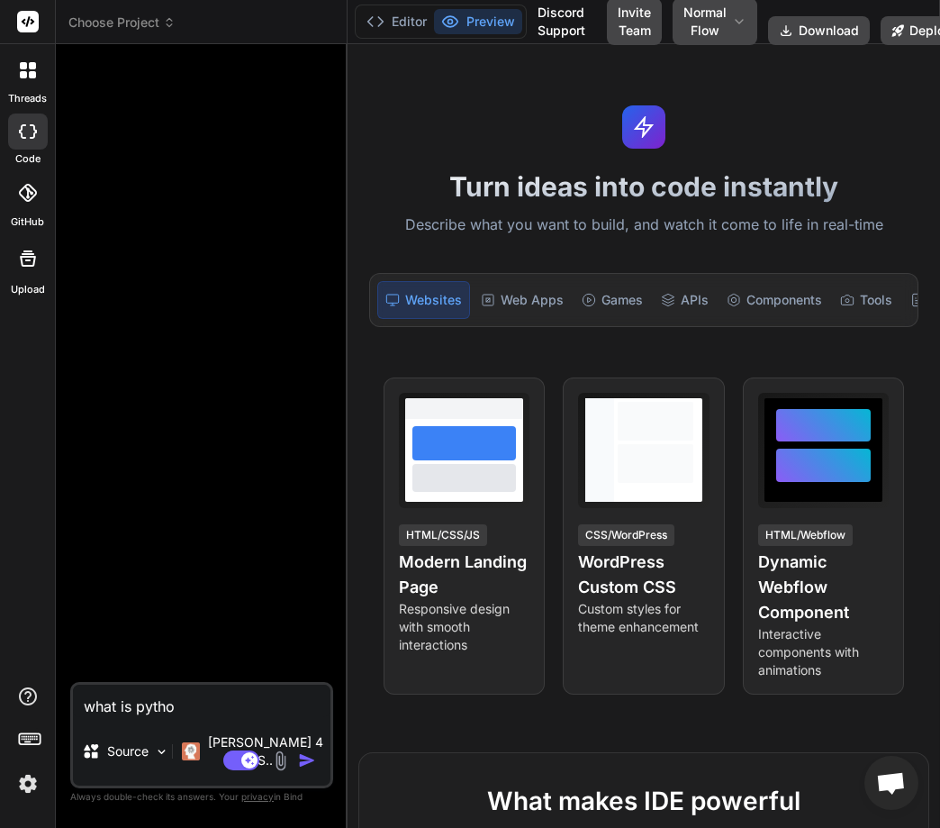
type textarea "x"
type textarea "what is python"
type textarea "x"
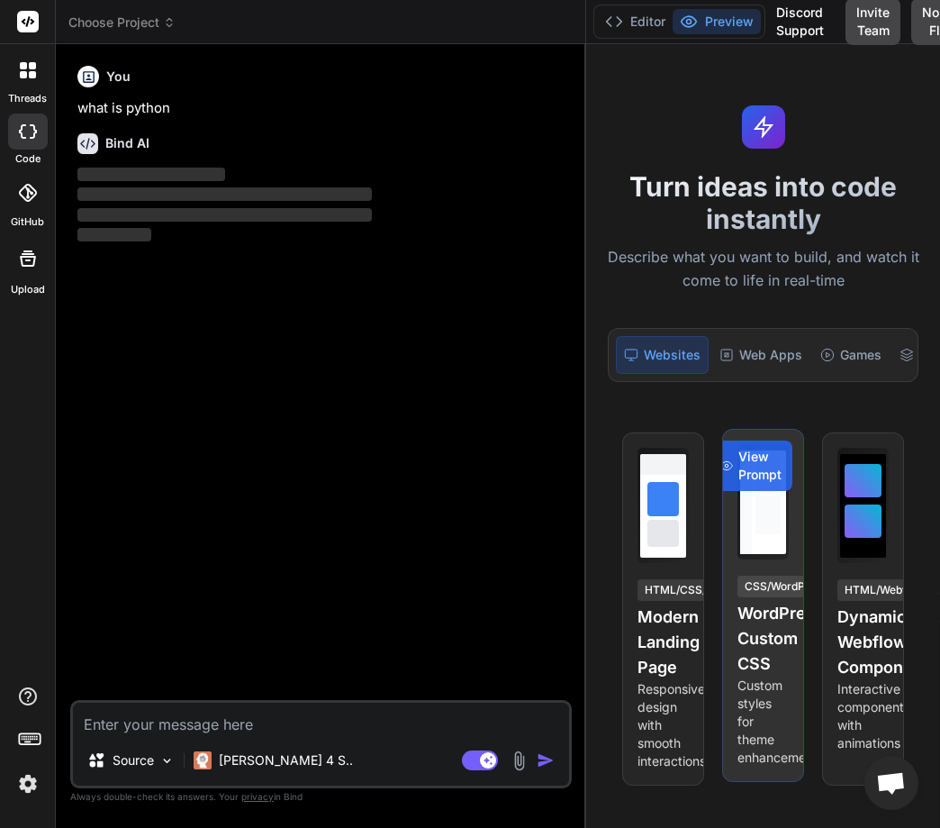
drag, startPoint x: 348, startPoint y: 538, endPoint x: 764, endPoint y: 504, distance: 417.4
click at [764, 504] on div "Choose Project Created with Pixso. Bind AI Web Search Created with Pixso. Code …" at bounding box center [498, 414] width 884 height 828
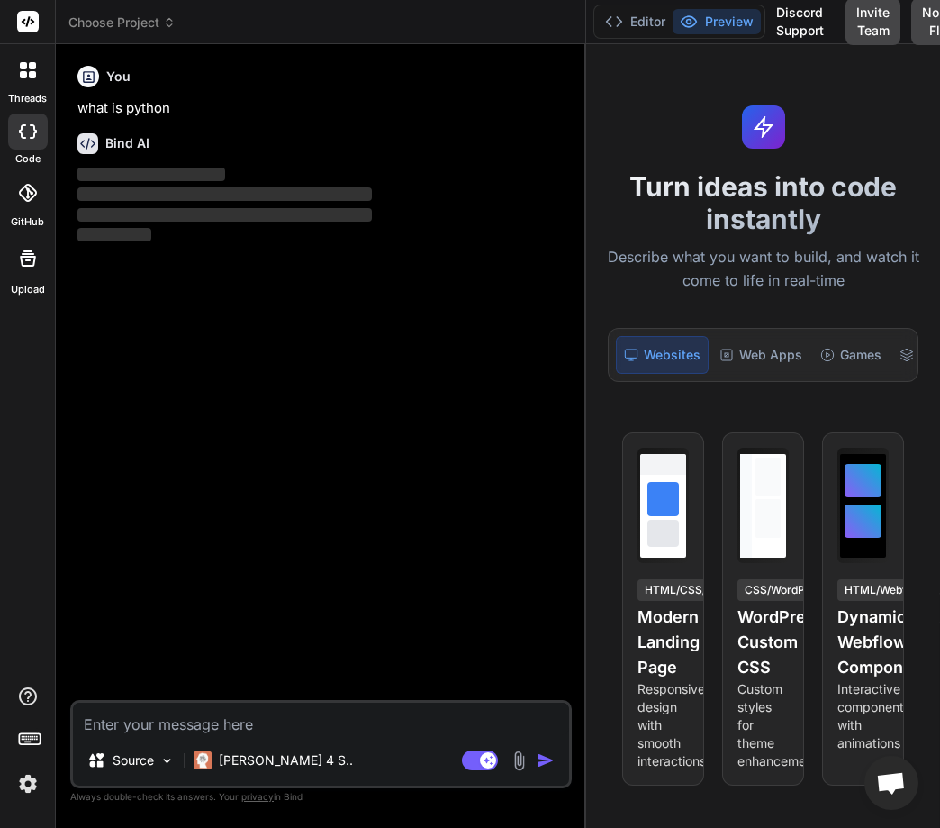
click at [534, 50] on div "Bind AI Web Search Created with Pixso. Code Generator You what is python Bind A…" at bounding box center [321, 435] width 530 height 783
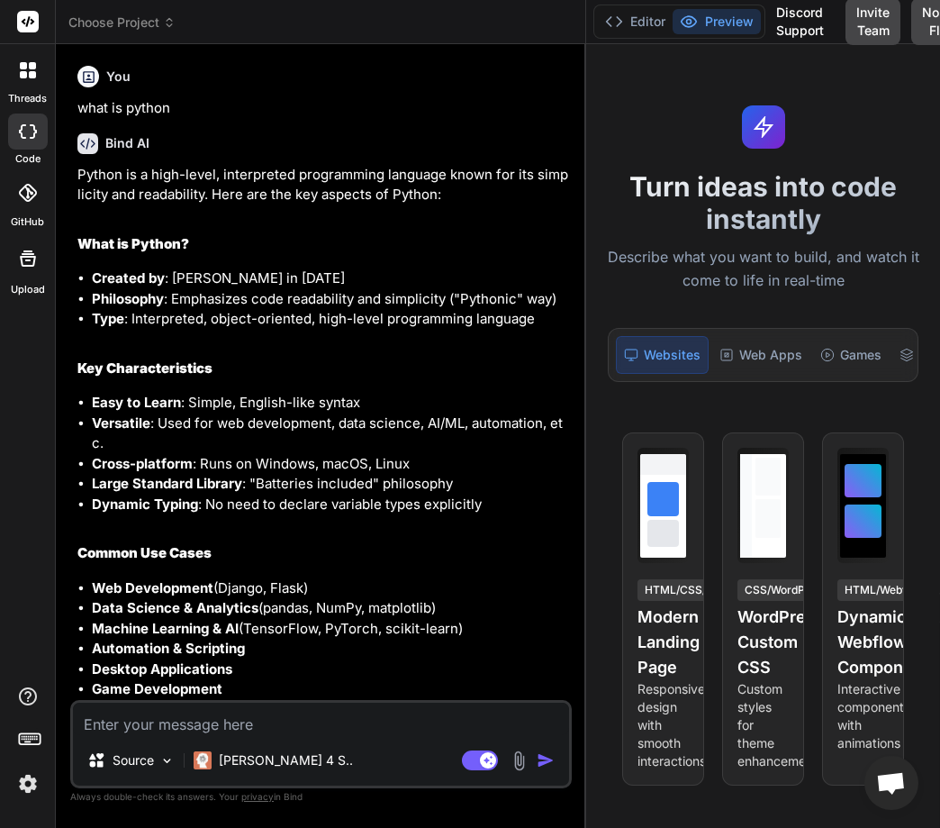
scroll to position [564, 0]
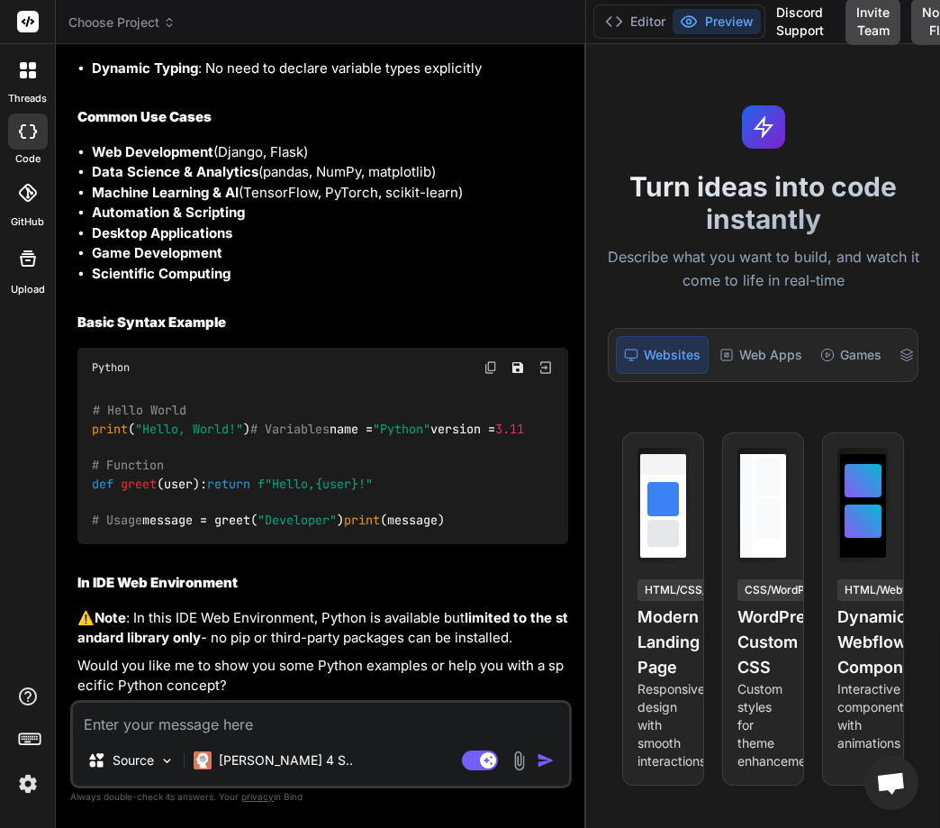
type textarea "x"
click at [30, 792] on img at bounding box center [28, 783] width 31 height 31
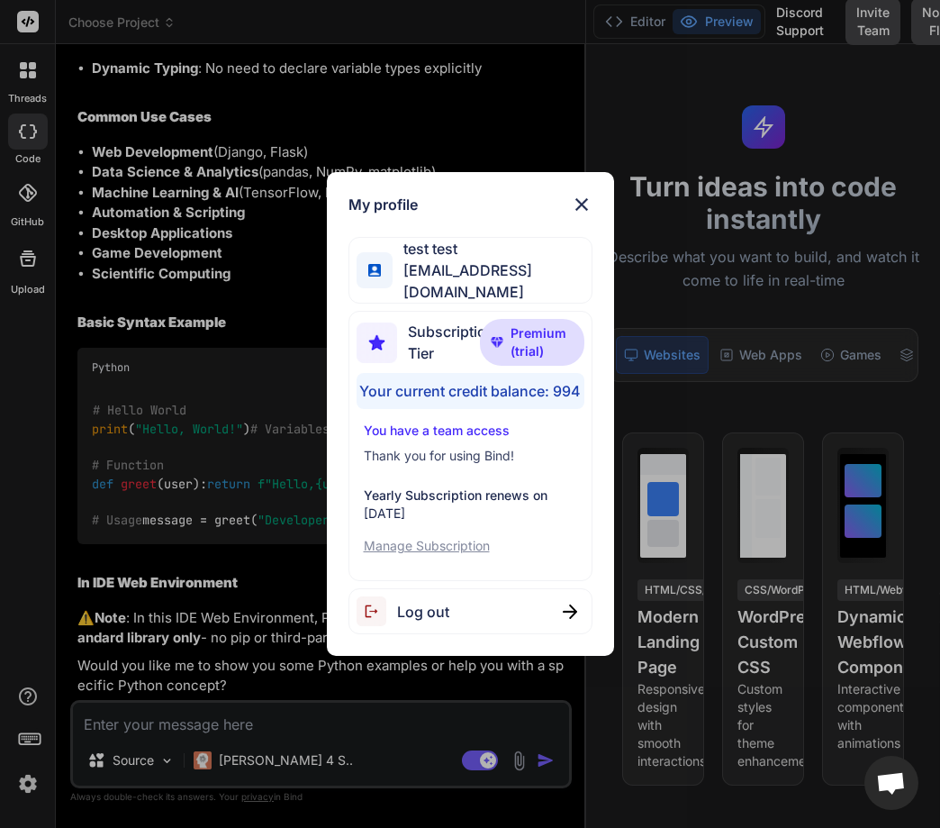
click at [54, 543] on div "My profile test test stagtest6@yopmail.com Subscription Tier Premium (trial) Yo…" at bounding box center [470, 414] width 940 height 828
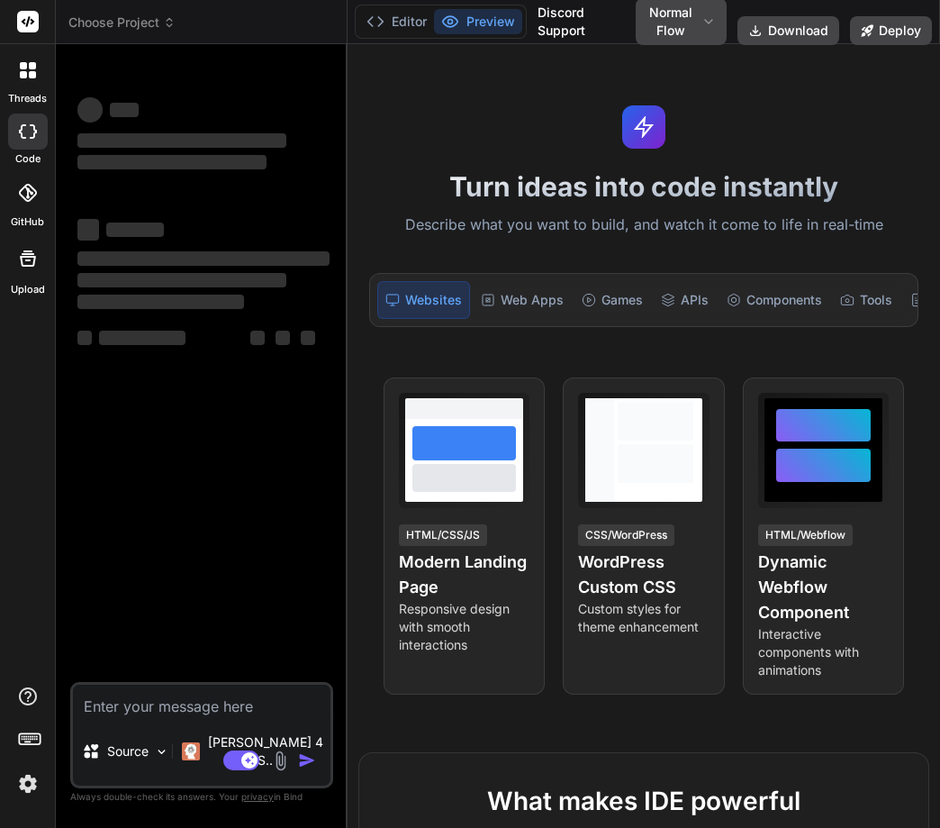
click at [34, 789] on img at bounding box center [28, 783] width 31 height 31
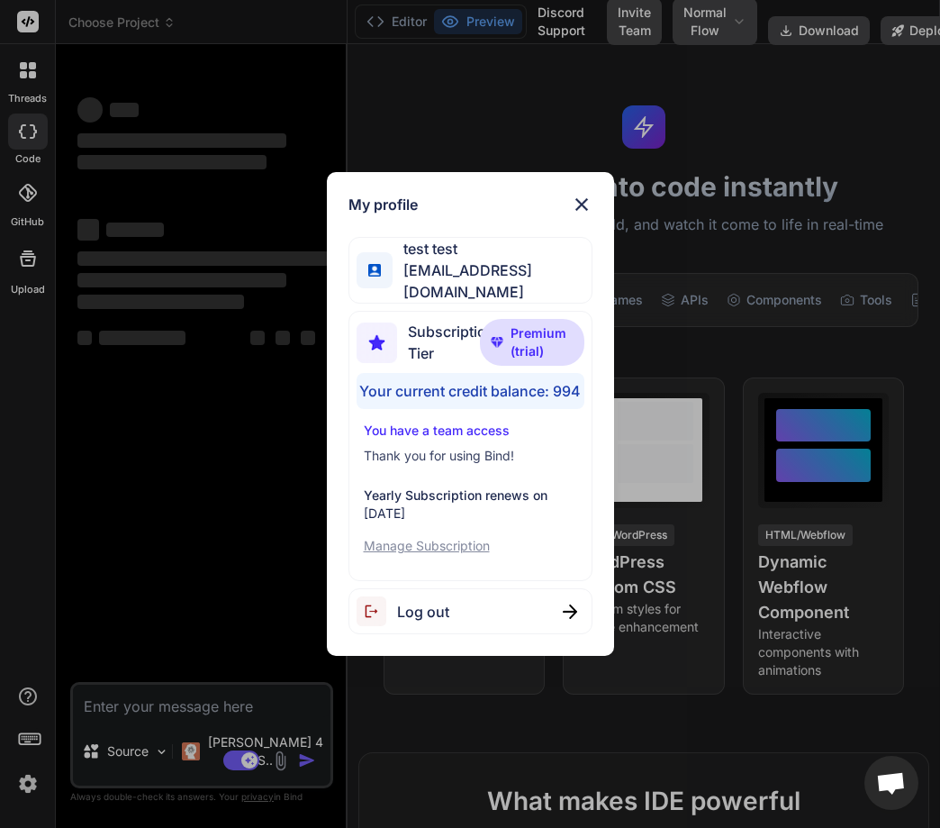
click at [151, 608] on div "My profile test test [EMAIL_ADDRESS][DOMAIN_NAME] Subscription Tier Premium (tr…" at bounding box center [470, 414] width 940 height 828
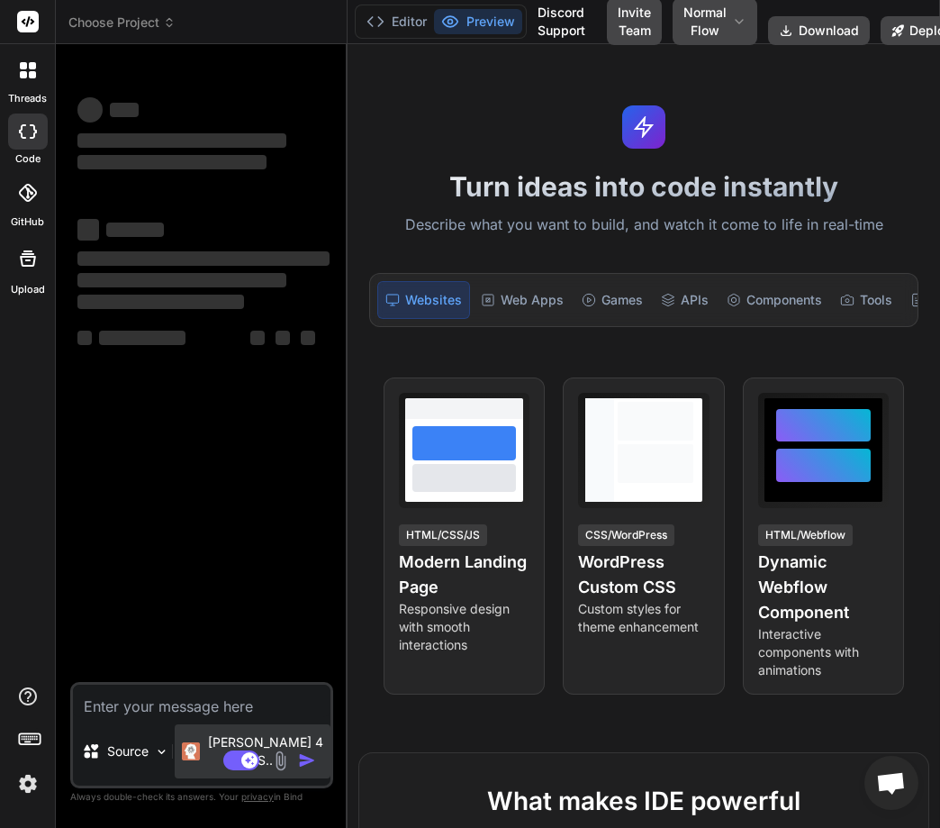
click at [203, 771] on div "[PERSON_NAME] 4 S.." at bounding box center [253, 751] width 156 height 54
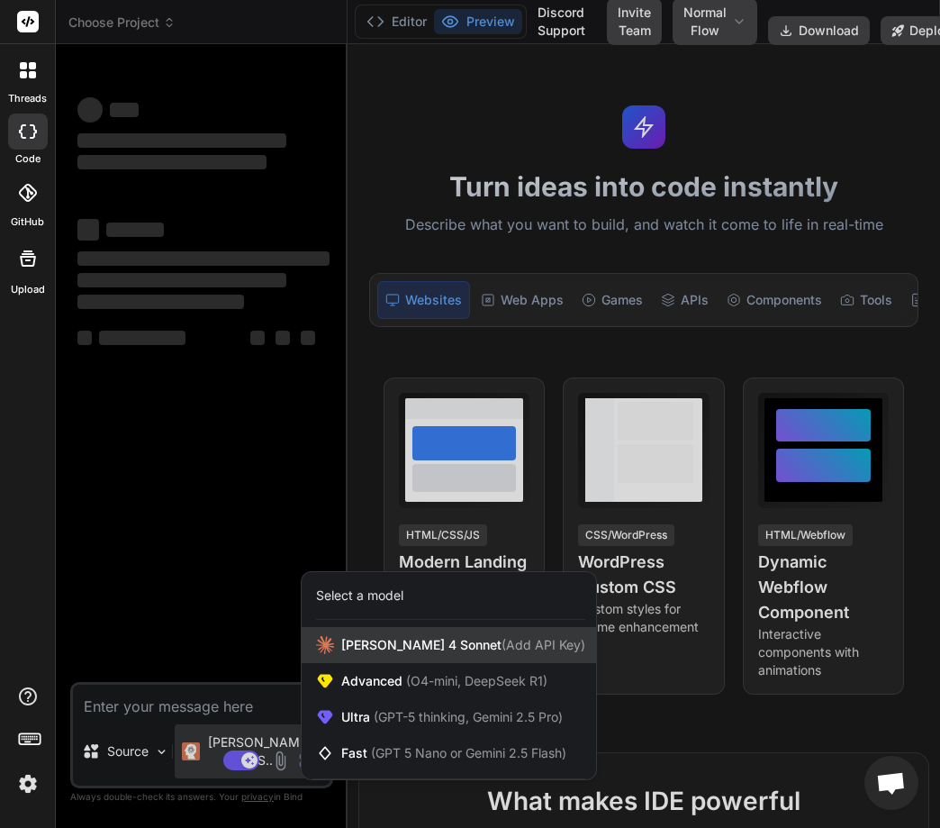
click at [426, 638] on span "[PERSON_NAME] 4 Sonnet (Add API Key)" at bounding box center [463, 645] width 244 height 18
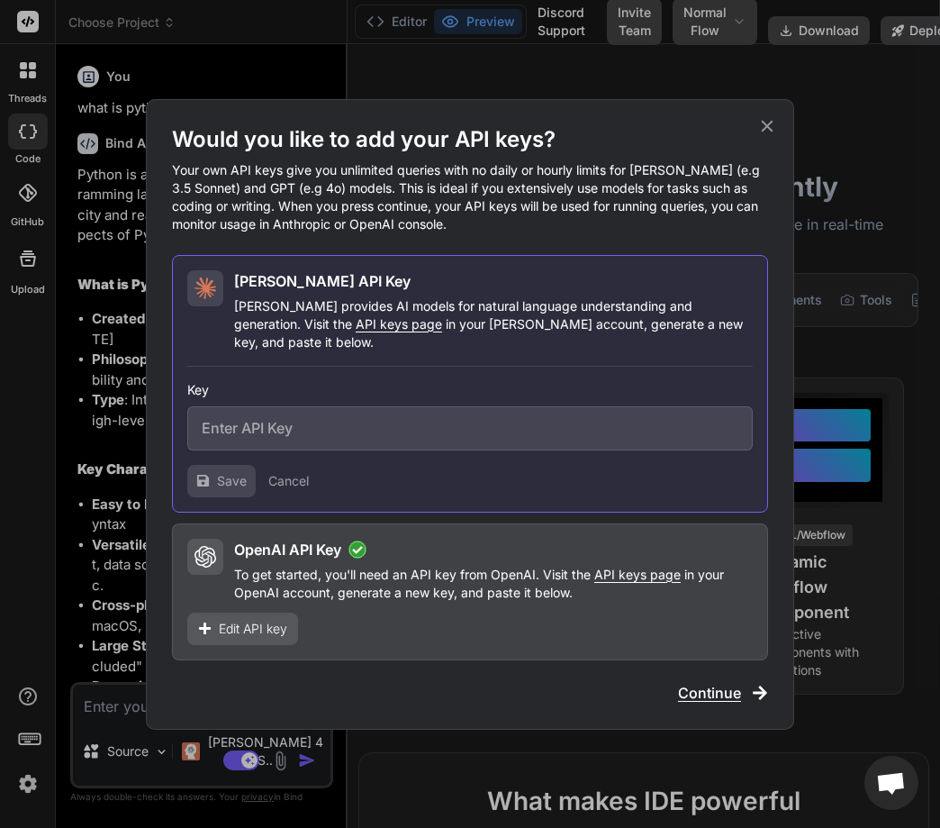
click at [274, 620] on span "Edit API key" at bounding box center [253, 629] width 68 height 18
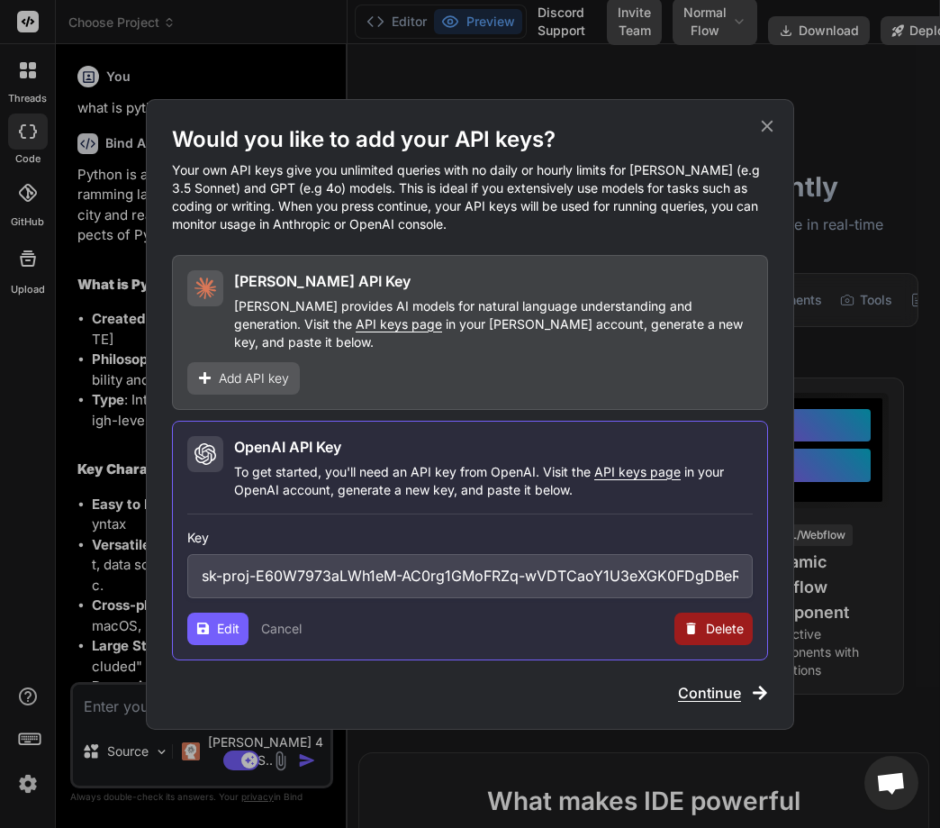
click at [714, 620] on span "Delete" at bounding box center [725, 629] width 38 height 18
click at [666, 621] on button "Delete" at bounding box center [677, 629] width 38 height 18
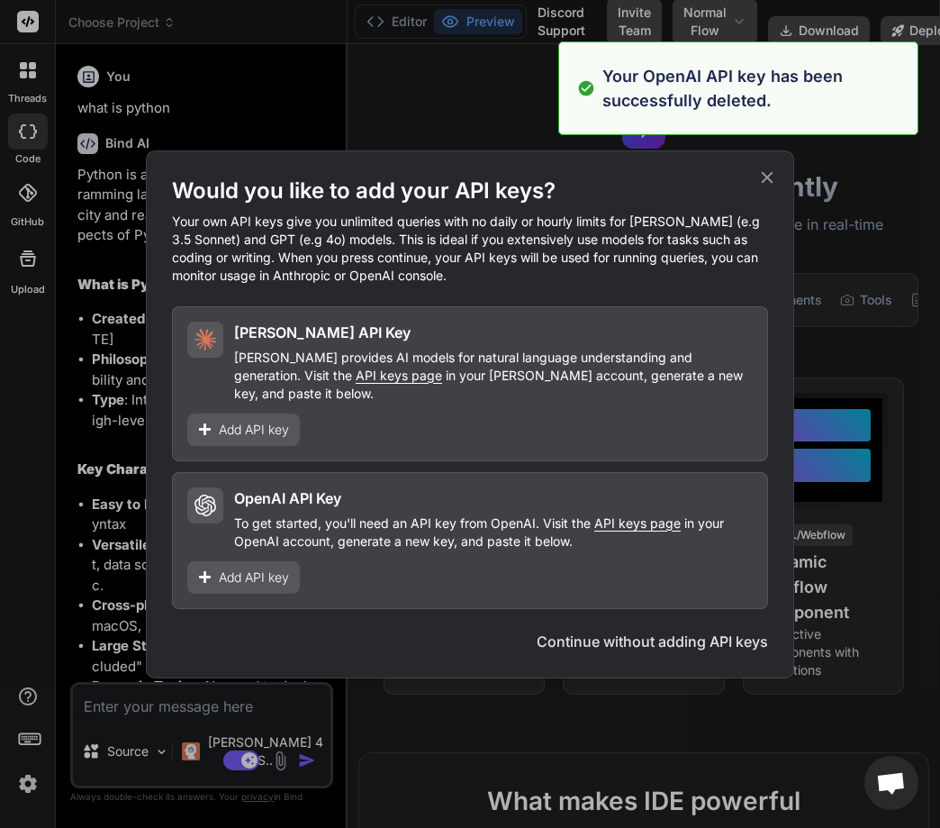
click at [760, 187] on icon at bounding box center [767, 178] width 20 height 20
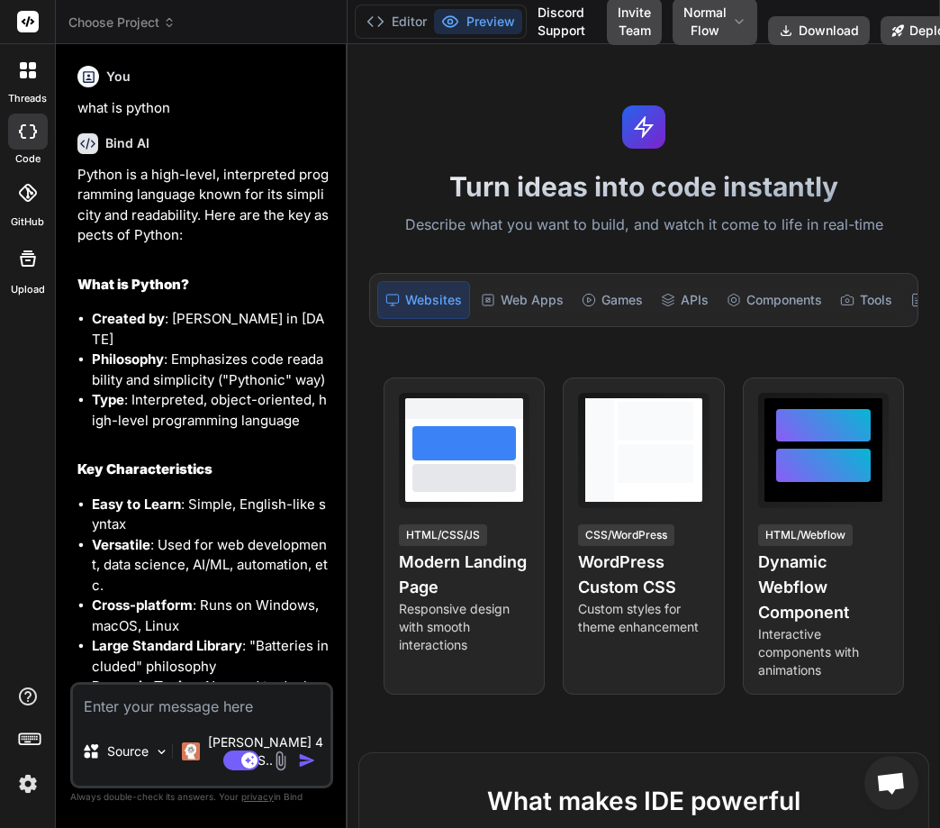
click at [32, 781] on img at bounding box center [28, 783] width 31 height 31
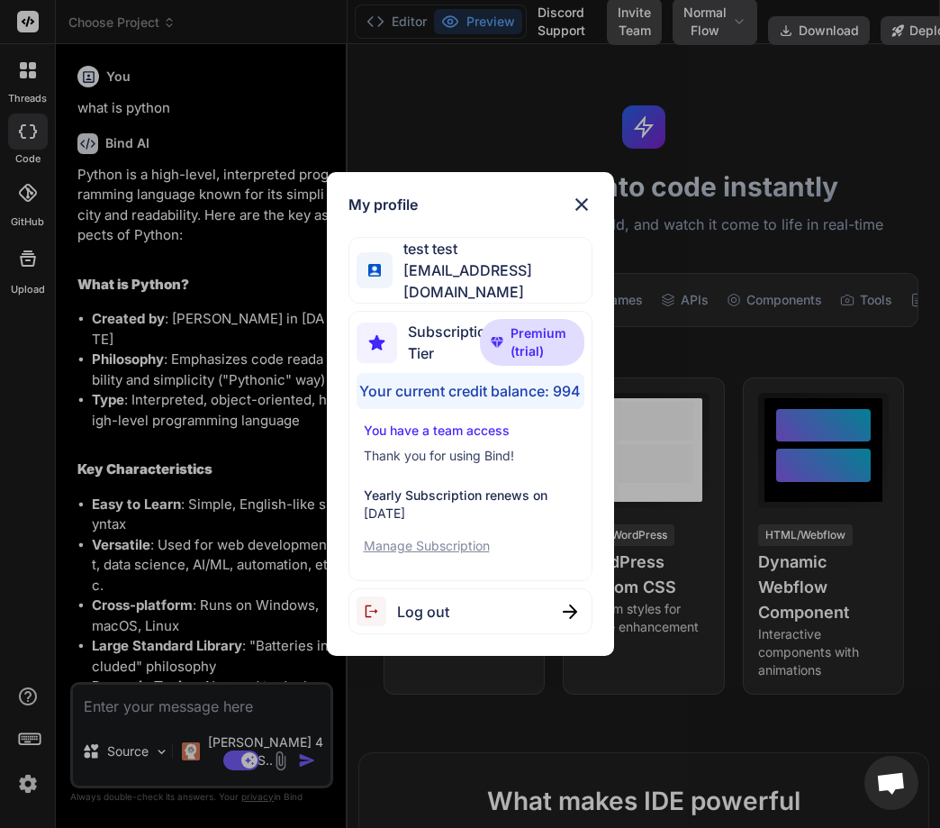
click at [412, 602] on span "Log out" at bounding box center [423, 612] width 52 height 22
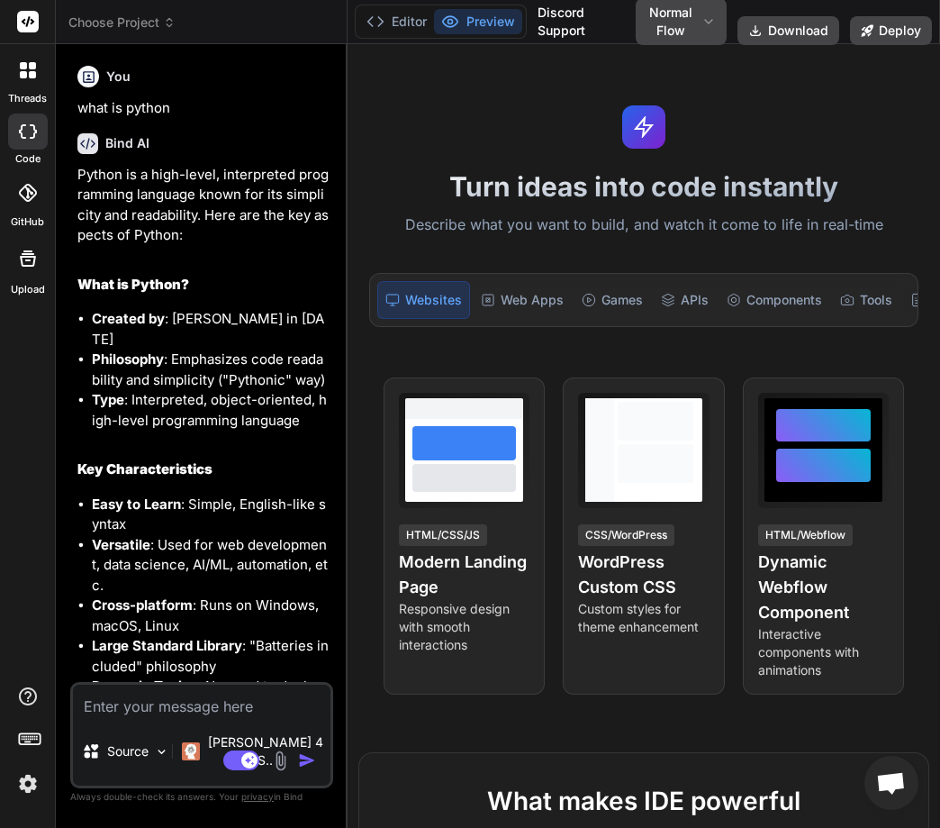
type textarea "x"
